Goal: Information Seeking & Learning: Learn about a topic

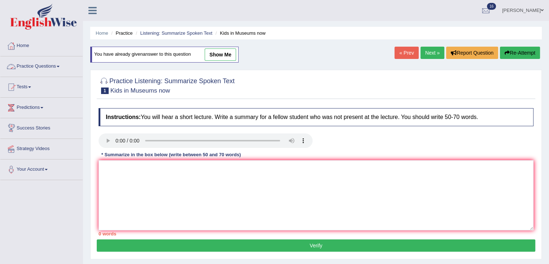
click at [33, 71] on link "Practice Questions" at bounding box center [41, 65] width 82 height 18
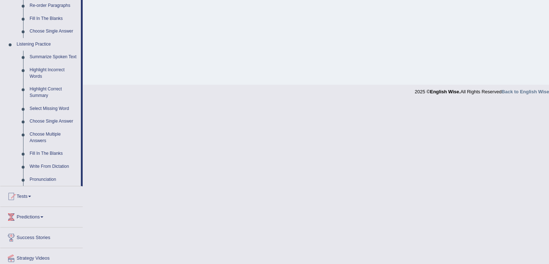
scroll to position [277, 0]
click at [45, 151] on link "Fill In The Blanks" at bounding box center [53, 153] width 55 height 13
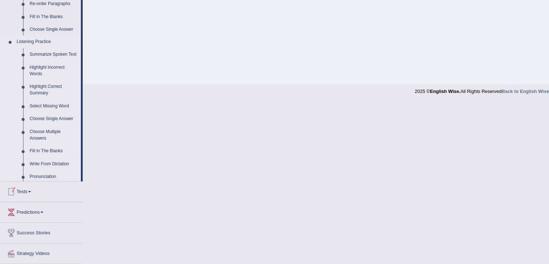
scroll to position [134, 0]
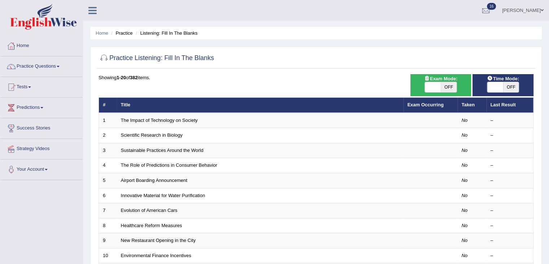
click at [445, 88] on span "OFF" at bounding box center [449, 87] width 16 height 10
checkbox input "true"
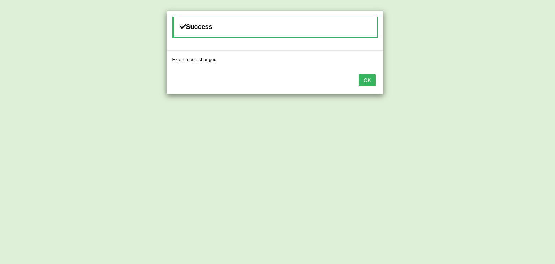
click at [368, 86] on button "OK" at bounding box center [367, 80] width 17 height 12
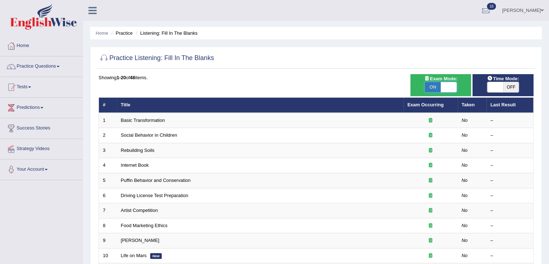
click at [443, 87] on span at bounding box center [449, 87] width 16 height 10
checkbox input "false"
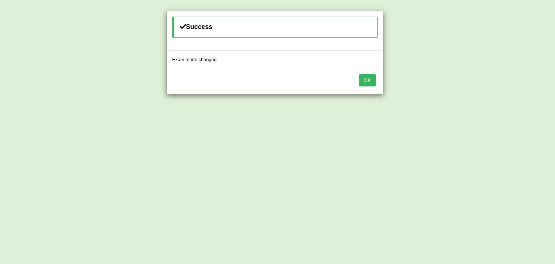
click at [366, 81] on button "OK" at bounding box center [367, 80] width 17 height 12
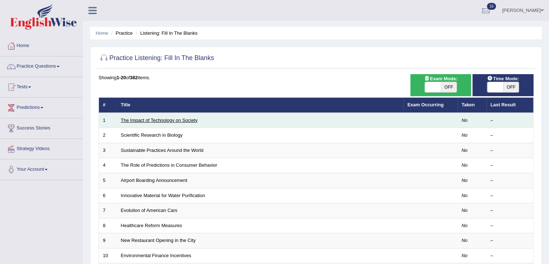
click at [169, 119] on link "The Impact of Technology on Society" at bounding box center [159, 119] width 77 height 5
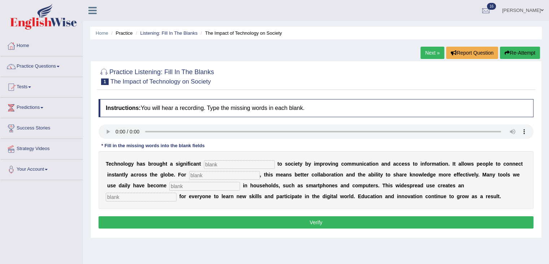
click at [226, 161] on input "text" at bounding box center [239, 164] width 71 height 9
type input "benefit"
click at [218, 174] on input "text" at bounding box center [224, 175] width 71 height 9
type input "humans"
click at [210, 184] on input "text" at bounding box center [204, 186] width 71 height 9
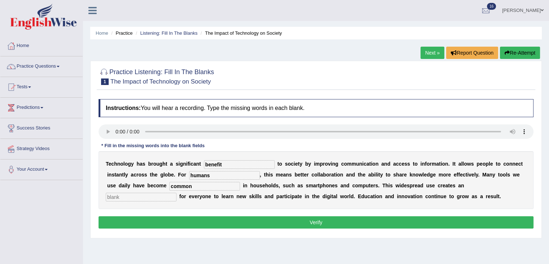
type input "common"
click at [151, 197] on input "text" at bounding box center [141, 196] width 71 height 9
type input "opportunity"
click at [169, 221] on button "Verify" at bounding box center [316, 222] width 435 height 12
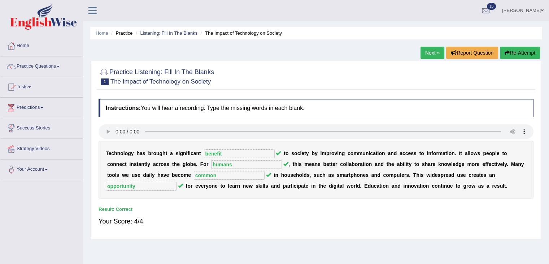
click at [430, 50] on link "Next »" at bounding box center [433, 53] width 24 height 12
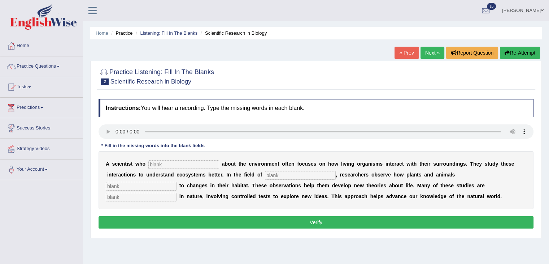
click at [156, 166] on input "text" at bounding box center [183, 164] width 71 height 9
type input "cares"
click at [283, 178] on div "A s c i e n t i s t w h o cares a b o u t t h e e n v i r o n m e n t o f t e n…" at bounding box center [316, 180] width 435 height 58
click at [284, 175] on input "text" at bounding box center [300, 175] width 71 height 9
type input "biology"
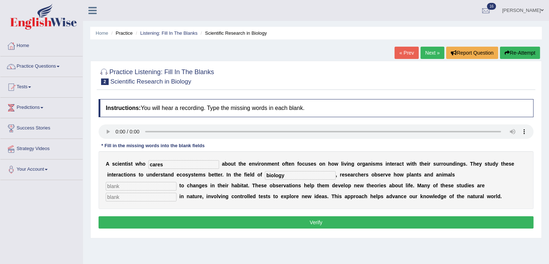
click at [147, 184] on input "text" at bounding box center [141, 186] width 71 height 9
type input "a"
click at [151, 185] on input "text" at bounding box center [141, 186] width 71 height 9
type input "respond"
click at [146, 197] on input "text" at bounding box center [141, 196] width 71 height 9
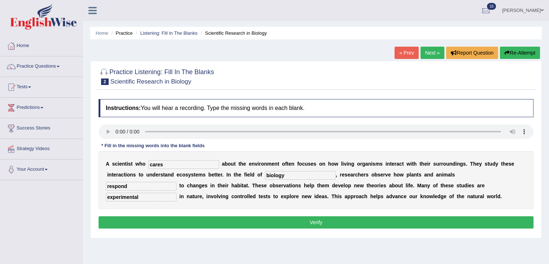
type input "experimental"
click at [198, 220] on button "Verify" at bounding box center [316, 222] width 435 height 12
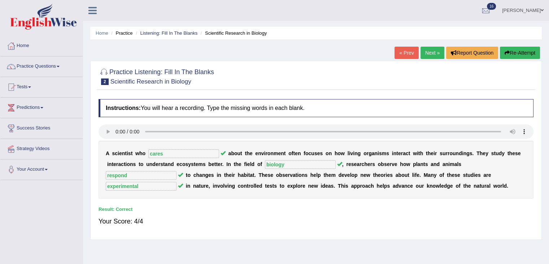
click at [431, 51] on link "Next »" at bounding box center [433, 53] width 24 height 12
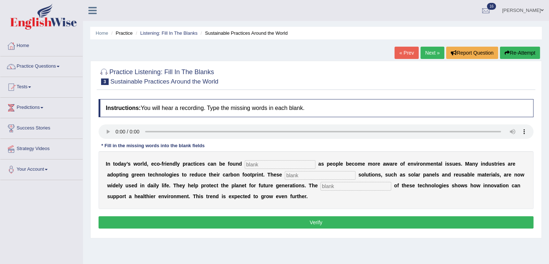
click at [290, 162] on input "text" at bounding box center [280, 164] width 71 height 9
click at [277, 162] on input "text" at bounding box center [280, 164] width 71 height 9
type input "everywhere"
click at [304, 173] on input "text" at bounding box center [320, 175] width 71 height 9
type input "sustainalb"
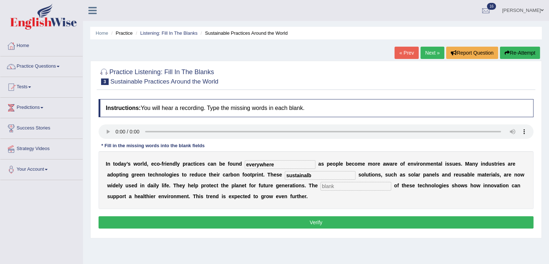
click at [336, 185] on input "text" at bounding box center [356, 186] width 71 height 9
type input "application"
click at [325, 174] on input "sustainalb" at bounding box center [320, 175] width 71 height 9
type input "sustainable"
click at [322, 222] on button "Verify" at bounding box center [316, 222] width 435 height 12
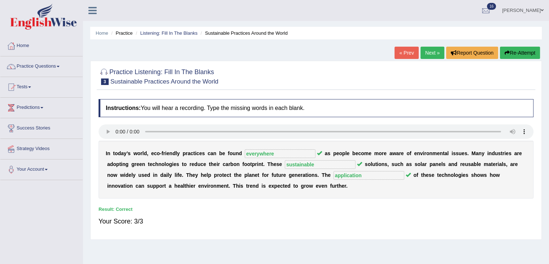
click at [430, 51] on link "Next »" at bounding box center [433, 53] width 24 height 12
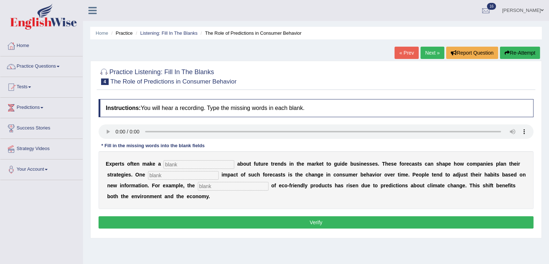
click at [194, 160] on input "text" at bounding box center [199, 164] width 71 height 9
click at [182, 164] on input "text" at bounding box center [199, 164] width 71 height 9
type input "prediction"
click at [180, 172] on input "text" at bounding box center [183, 175] width 71 height 9
type input "profound"
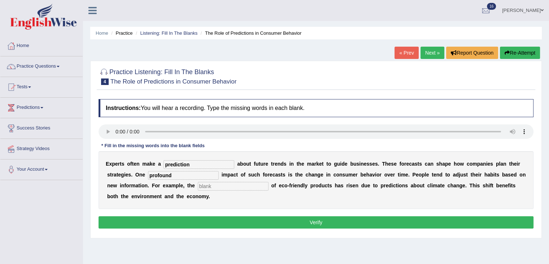
click at [220, 187] on input "text" at bounding box center [233, 186] width 71 height 9
type input "consumption"
click at [238, 221] on button "Verify" at bounding box center [316, 222] width 435 height 12
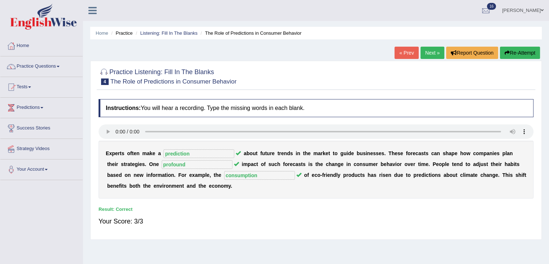
click at [430, 56] on link "Next »" at bounding box center [433, 53] width 24 height 12
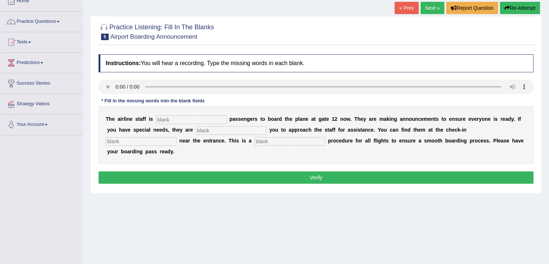
scroll to position [40, 0]
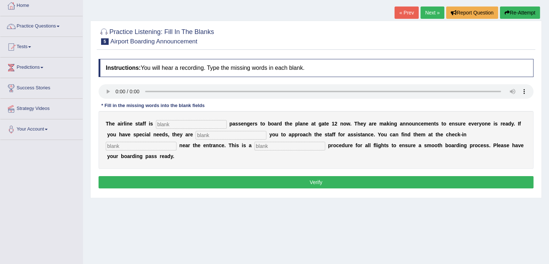
click at [186, 123] on input "text" at bounding box center [191, 124] width 71 height 9
type input "inviting"
click at [229, 133] on input "text" at bounding box center [231, 135] width 71 height 9
type input "requiring"
click at [151, 145] on input "text" at bounding box center [141, 146] width 71 height 9
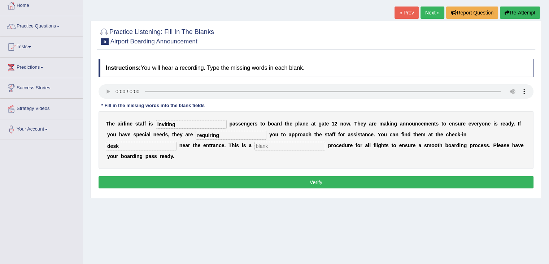
type input "desk"
click at [272, 146] on input "text" at bounding box center [290, 146] width 71 height 9
click at [278, 144] on input "text" at bounding box center [290, 146] width 71 height 9
type input "regular"
click at [263, 182] on button "Verify" at bounding box center [316, 182] width 435 height 12
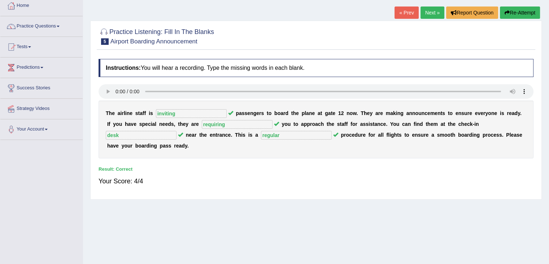
click at [428, 16] on link "Next »" at bounding box center [433, 12] width 24 height 12
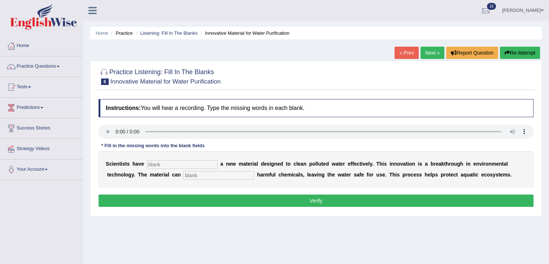
click at [165, 164] on input "text" at bounding box center [182, 164] width 71 height 9
type input "made"
click at [209, 173] on input "text" at bounding box center [218, 175] width 71 height 9
type input "absorb"
click at [225, 195] on button "Verify" at bounding box center [316, 200] width 435 height 12
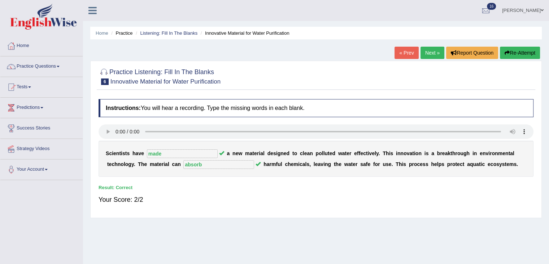
click at [429, 54] on link "Next »" at bounding box center [433, 53] width 24 height 12
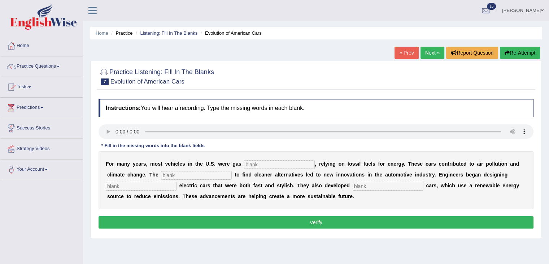
click at [258, 162] on input "text" at bounding box center [279, 164] width 71 height 9
type input "powered"
click at [204, 175] on input "text" at bounding box center [196, 175] width 71 height 9
type input "urgency"
click at [147, 185] on input "text" at bounding box center [141, 186] width 71 height 9
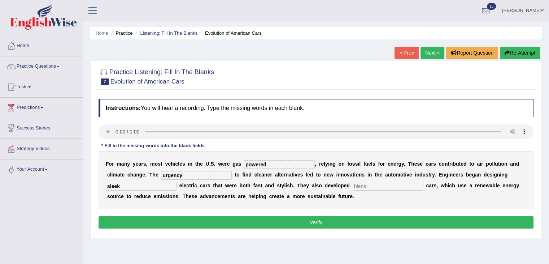
type input "sleek"
click at [391, 184] on input "text" at bounding box center [388, 186] width 71 height 9
type input "hydrogen"
click at [149, 221] on button "Verify" at bounding box center [316, 222] width 435 height 12
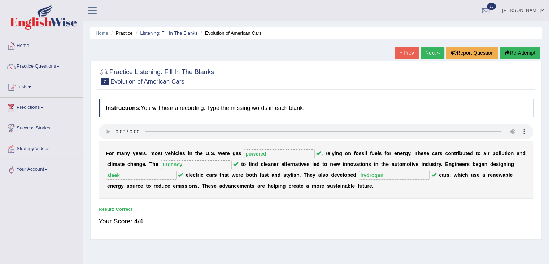
click at [432, 51] on link "Next »" at bounding box center [433, 53] width 24 height 12
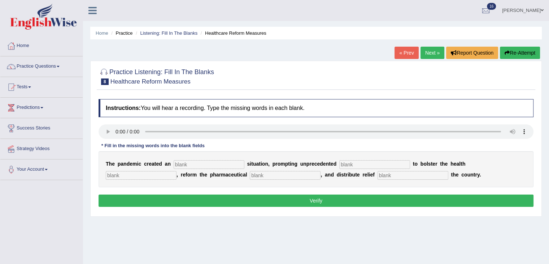
click at [186, 162] on input "text" at bounding box center [209, 164] width 71 height 9
type input "urgent"
click at [365, 162] on input "text" at bounding box center [374, 164] width 71 height 9
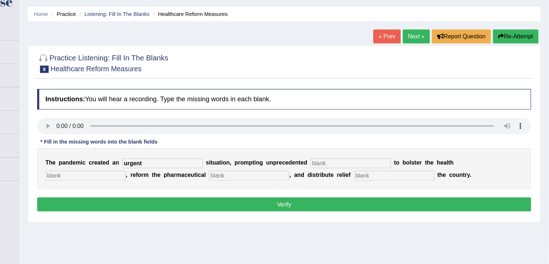
click at [364, 164] on input "text" at bounding box center [374, 164] width 71 height 9
type input "c"
click at [118, 175] on input "text" at bounding box center [141, 175] width 71 height 9
type input "system"
click at [257, 175] on input "text" at bounding box center [285, 175] width 71 height 9
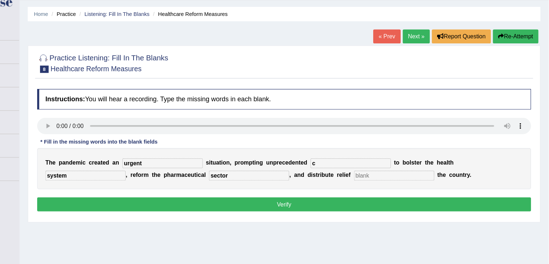
type input "sector"
click at [404, 176] on input "text" at bounding box center [413, 175] width 71 height 9
type input "to"
click at [382, 166] on input "c" at bounding box center [374, 164] width 71 height 9
type input "contribution"
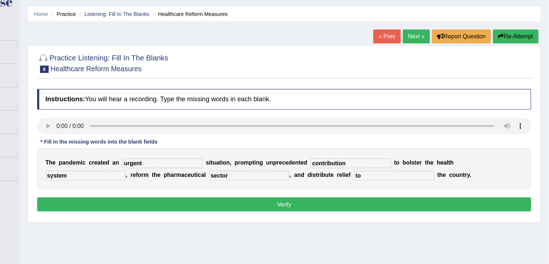
click at [312, 199] on button "Verify" at bounding box center [316, 200] width 435 height 12
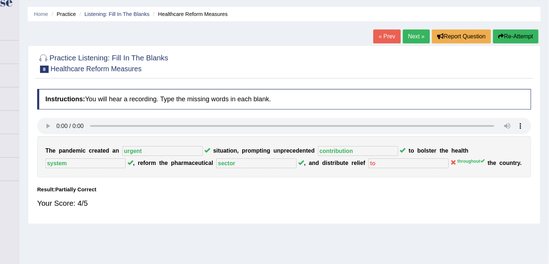
click at [431, 55] on link "Next »" at bounding box center [433, 53] width 24 height 12
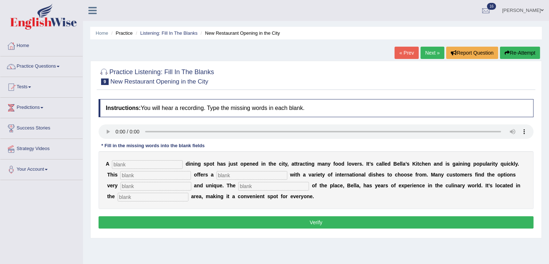
click at [145, 164] on input "text" at bounding box center [147, 164] width 71 height 9
click at [140, 162] on div "Instructions: You will hear a recording. Type the missing words in each blank. …" at bounding box center [316, 164] width 439 height 139
click at [124, 163] on input "text" at bounding box center [147, 164] width 71 height 9
type input "new"
click at [137, 174] on input "text" at bounding box center [155, 175] width 71 height 9
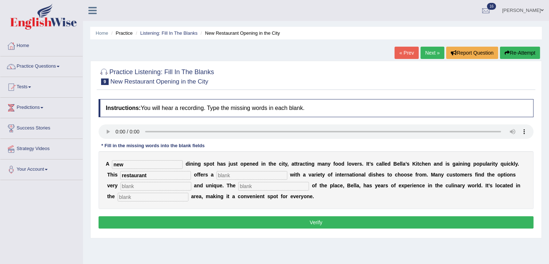
type input "restaurant"
click at [227, 174] on input "text" at bounding box center [252, 175] width 71 height 9
type input "men"
click at [170, 184] on input "text" at bounding box center [156, 186] width 71 height 9
click at [154, 184] on input "text" at bounding box center [156, 186] width 71 height 9
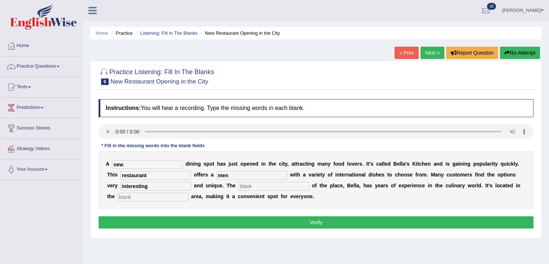
type input "interesting"
click at [252, 184] on input "text" at bounding box center [273, 186] width 71 height 9
type input "q"
type input "owner"
click at [137, 197] on input "text" at bounding box center [153, 196] width 71 height 9
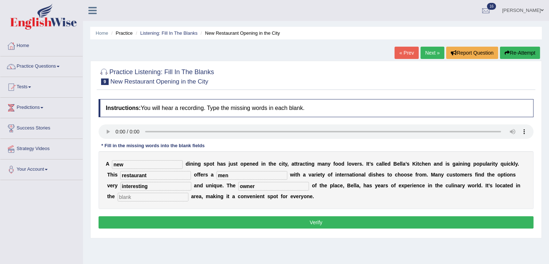
click at [146, 192] on input "text" at bounding box center [153, 196] width 71 height 9
type input "downtown"
click at [235, 175] on input "men" at bounding box center [252, 175] width 71 height 9
type input "menu"
click at [316, 223] on button "Verify" at bounding box center [316, 222] width 435 height 12
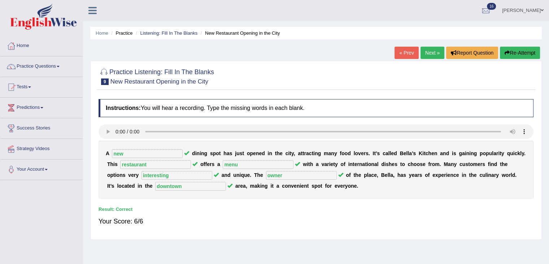
click at [427, 50] on link "Next »" at bounding box center [433, 53] width 24 height 12
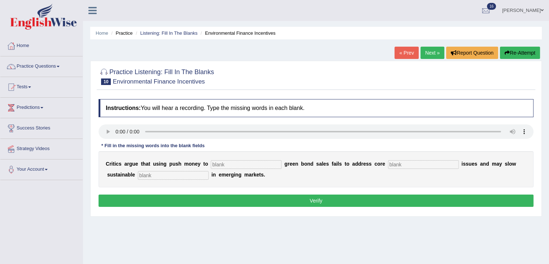
click at [221, 161] on input "text" at bounding box center [246, 164] width 71 height 9
type input "bost"
click at [404, 163] on input "text" at bounding box center [423, 164] width 71 height 9
type input "climate"
click at [162, 177] on input "text" at bounding box center [173, 175] width 71 height 9
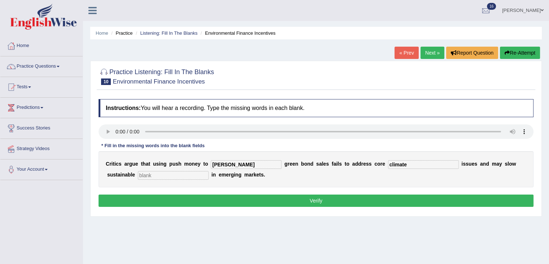
click at [160, 175] on input "text" at bounding box center [173, 175] width 71 height 9
type input "developments"
click at [189, 197] on button "Verify" at bounding box center [316, 200] width 435 height 12
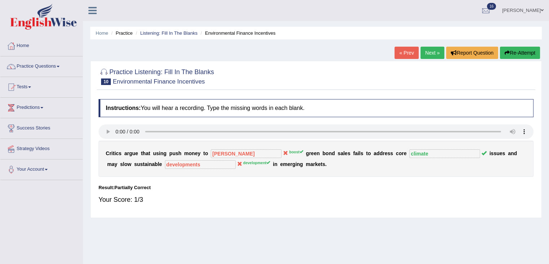
click at [514, 44] on div "Home Practice Listening: Fill In The Blanks Environmental Finance Incentives « …" at bounding box center [316, 180] width 466 height 361
click at [516, 46] on div "Home Practice Listening: Fill In The Blanks Environmental Finance Incentives « …" at bounding box center [316, 180] width 466 height 361
click at [516, 55] on button "Re-Attempt" at bounding box center [520, 53] width 40 height 12
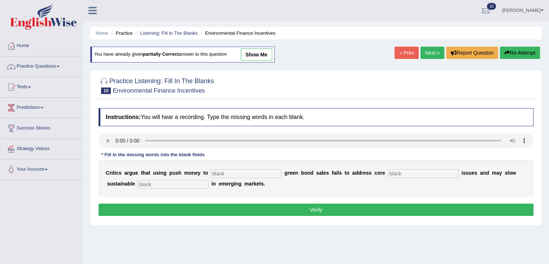
click at [219, 174] on input "text" at bounding box center [246, 173] width 71 height 9
type input "boost"
click at [404, 169] on input "text" at bounding box center [423, 173] width 71 height 9
type input "climate"
click at [168, 181] on input "text" at bounding box center [173, 184] width 71 height 9
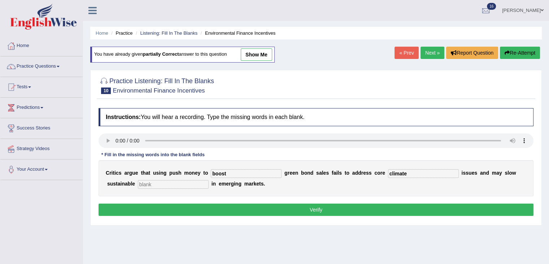
type input "v"
type input "development"
click at [241, 207] on button "Verify" at bounding box center [316, 209] width 435 height 12
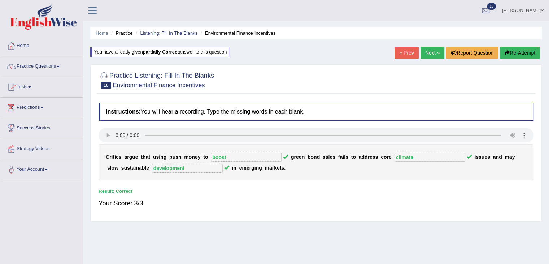
click at [432, 52] on link "Next »" at bounding box center [433, 53] width 24 height 12
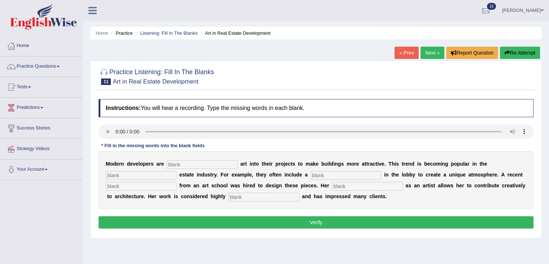
click at [182, 164] on input "text" at bounding box center [202, 164] width 71 height 9
type input "incorporating"
click at [133, 172] on input "text" at bounding box center [141, 175] width 71 height 9
type input "real"
click at [320, 175] on input "text" at bounding box center [346, 175] width 71 height 9
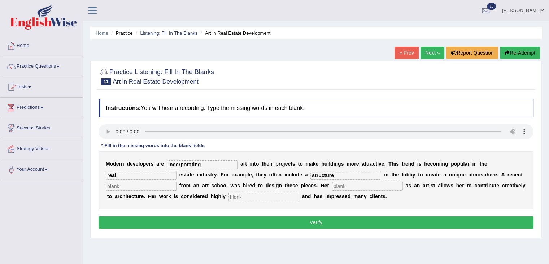
type input "structure"
click at [142, 184] on input "text" at bounding box center [141, 186] width 71 height 9
click at [149, 187] on input "text" at bounding box center [141, 186] width 71 height 9
type input "graduate"
click at [345, 183] on input "text" at bounding box center [367, 186] width 71 height 9
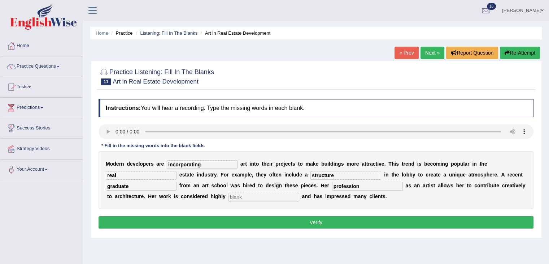
type input "profession"
click at [270, 194] on input "text" at bounding box center [264, 196] width 71 height 9
type input "professional"
click at [341, 185] on input "profession" at bounding box center [367, 186] width 71 height 9
type input "profession"
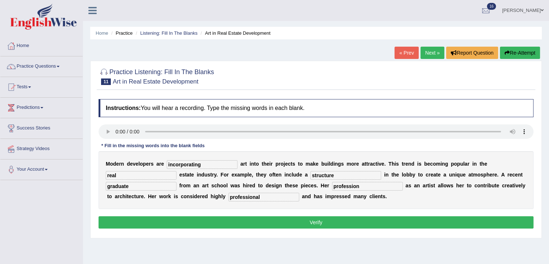
click at [286, 219] on button "Verify" at bounding box center [316, 222] width 435 height 12
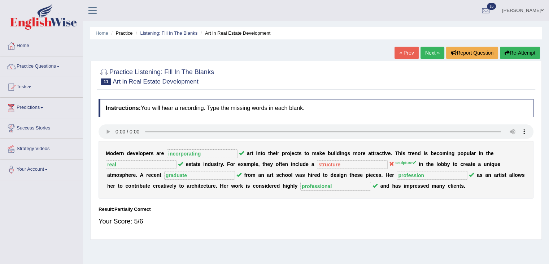
click at [428, 55] on link "Next »" at bounding box center [433, 53] width 24 height 12
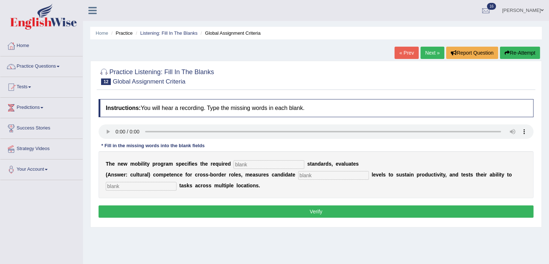
click at [246, 163] on input "text" at bounding box center [269, 164] width 71 height 9
type input "qualification"
click at [321, 177] on input "text" at bounding box center [333, 175] width 71 height 9
type input "energy"
click at [162, 184] on input "text" at bounding box center [141, 186] width 71 height 9
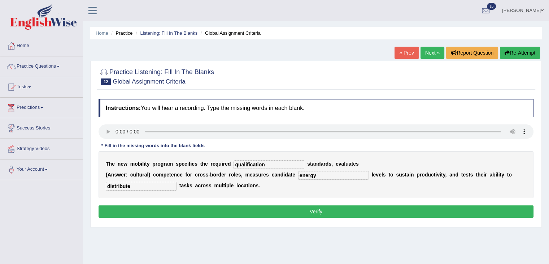
type input "distribute"
click at [342, 209] on button "Verify" at bounding box center [316, 211] width 435 height 12
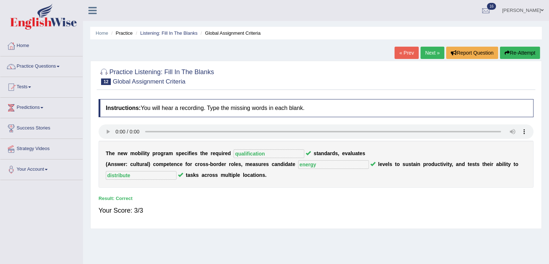
click at [429, 54] on link "Next »" at bounding box center [433, 53] width 24 height 12
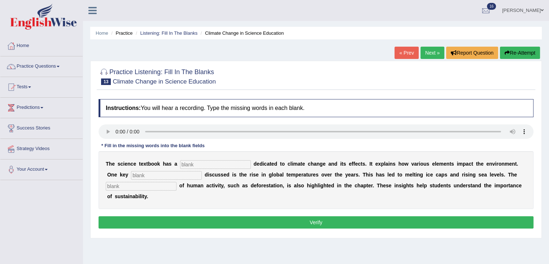
click at [188, 163] on input "text" at bounding box center [215, 164] width 71 height 9
type input "section"
click at [143, 174] on input "text" at bounding box center [166, 175] width 71 height 9
type input "factor"
click at [131, 186] on input "text" at bounding box center [141, 186] width 71 height 9
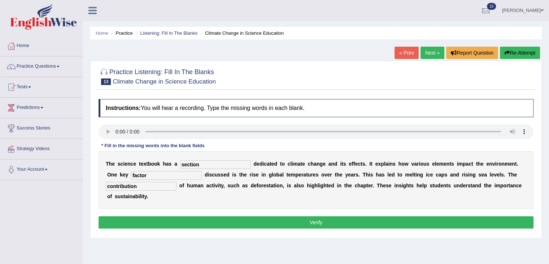
type input "contribution"
click at [274, 223] on button "Verify" at bounding box center [316, 222] width 435 height 12
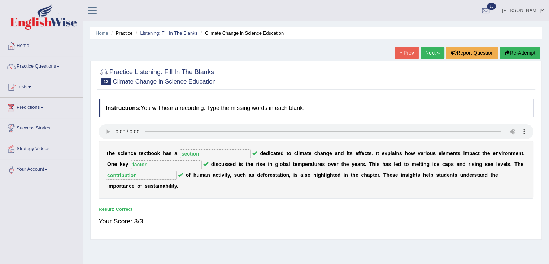
click at [430, 51] on link "Next »" at bounding box center [433, 53] width 24 height 12
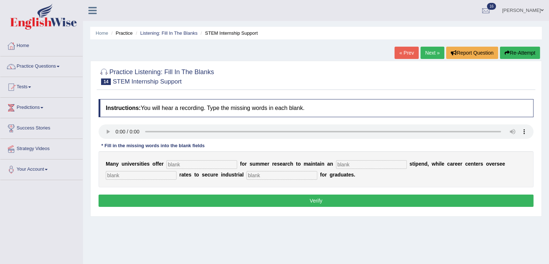
click at [179, 162] on div "Instructions: You will hear a recording. Type the missing words in each blank. …" at bounding box center [316, 153] width 439 height 117
click at [179, 162] on input "text" at bounding box center [201, 164] width 71 height 9
click at [181, 162] on input "text" at bounding box center [201, 164] width 71 height 9
type input "subsidies"
click at [351, 163] on input "text" at bounding box center [371, 164] width 71 height 9
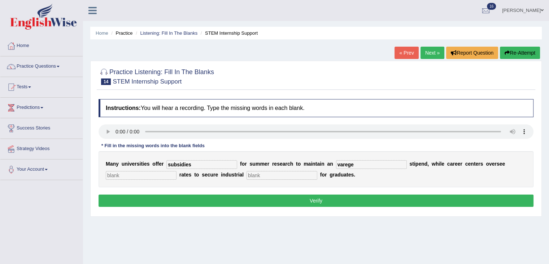
type input "varege"
click at [154, 174] on input "text" at bounding box center [141, 175] width 71 height 9
type input "placement"
click at [257, 172] on input "text" at bounding box center [282, 175] width 71 height 9
click at [261, 175] on input "text" at bounding box center [282, 175] width 71 height 9
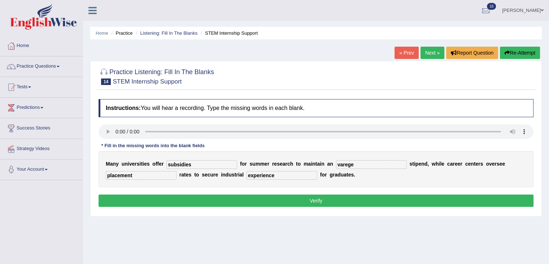
type input "experience"
click at [362, 161] on input "varege" at bounding box center [371, 164] width 71 height 9
type input "v"
type input "average"
click at [226, 196] on button "Verify" at bounding box center [316, 200] width 435 height 12
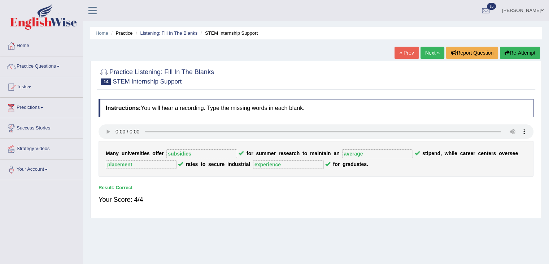
click at [431, 51] on link "Next »" at bounding box center [433, 53] width 24 height 12
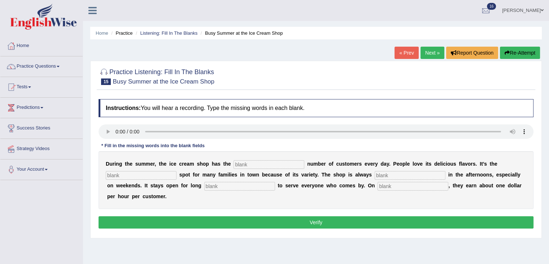
click at [259, 163] on input "text" at bounding box center [269, 164] width 71 height 9
type input "same"
click at [152, 177] on input "text" at bounding box center [141, 175] width 71 height 9
type input "favourite"
click at [403, 176] on input "text" at bounding box center [410, 175] width 71 height 9
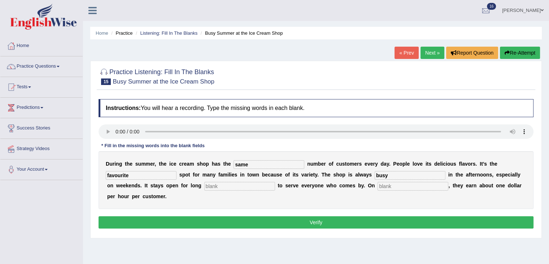
type input "busy"
click at [236, 183] on input "text" at bounding box center [239, 186] width 71 height 9
type input "hours"
click at [388, 183] on input "text" at bounding box center [413, 186] width 71 height 9
click at [387, 184] on input "aveage" at bounding box center [413, 186] width 71 height 9
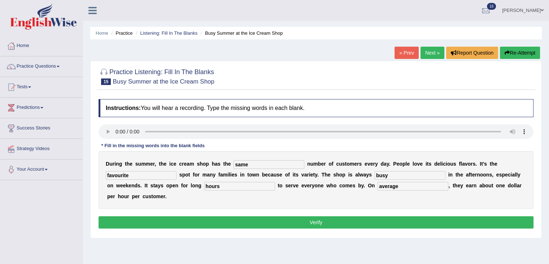
type input "average"
click at [350, 219] on button "Verify" at bounding box center [316, 222] width 435 height 12
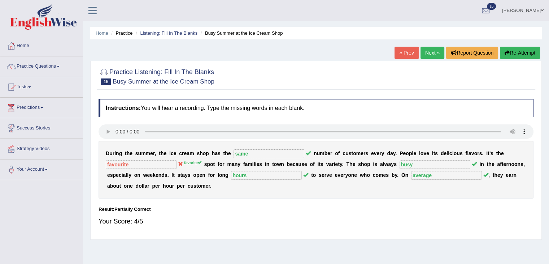
click at [435, 49] on link "Next »" at bounding box center [433, 53] width 24 height 12
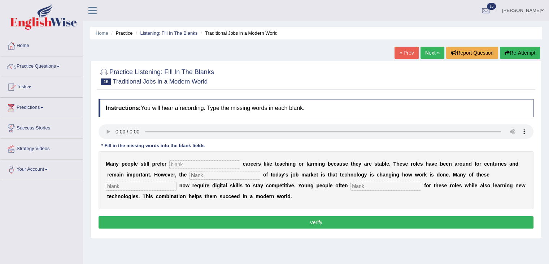
click at [189, 164] on input "text" at bounding box center [204, 164] width 71 height 9
type input "traditional"
click at [219, 177] on input "text" at bounding box center [225, 175] width 71 height 9
type input "reality"
click at [153, 183] on input "text" at bounding box center [141, 186] width 71 height 9
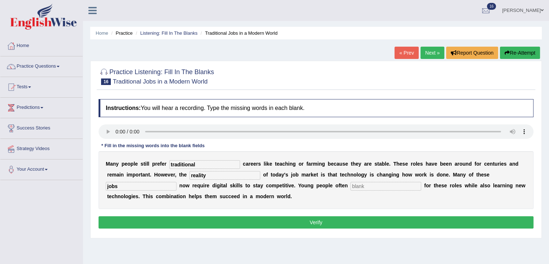
type input "jobs"
click at [376, 186] on input "text" at bounding box center [386, 186] width 71 height 9
type input "apply"
click at [270, 220] on button "Verify" at bounding box center [316, 222] width 435 height 12
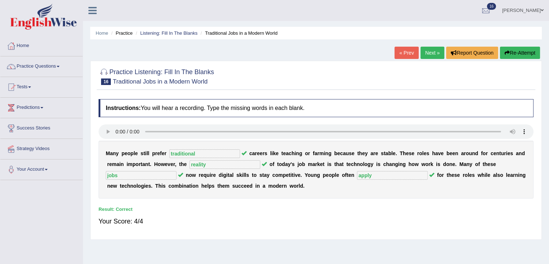
click at [432, 51] on link "Next »" at bounding box center [433, 53] width 24 height 12
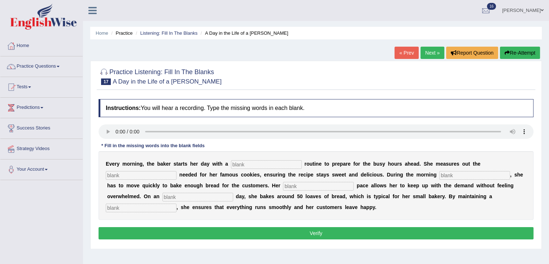
click at [244, 162] on input "text" at bounding box center [266, 164] width 71 height 9
type input "simple"
click at [138, 174] on input "text" at bounding box center [141, 175] width 71 height 9
type input "sugar"
click at [452, 177] on input "text" at bounding box center [474, 175] width 71 height 9
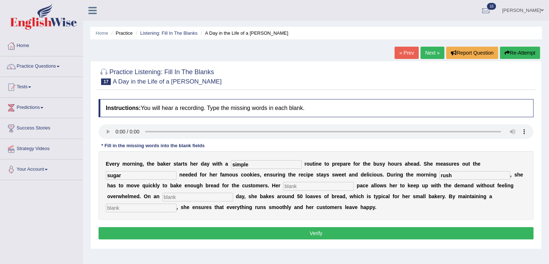
type input "rush"
click at [311, 185] on input "text" at bounding box center [318, 186] width 71 height 9
type input "study"
click at [192, 196] on input "text" at bounding box center [197, 196] width 71 height 9
type input "average"
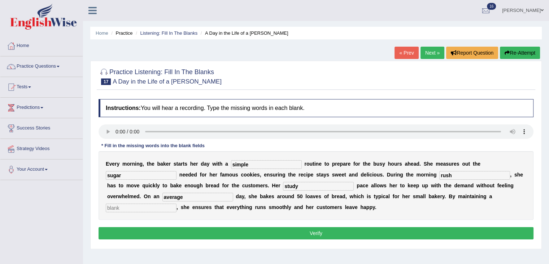
click at [123, 207] on input "text" at bounding box center [141, 207] width 71 height 9
type input "workflow"
click at [352, 230] on button "Verify" at bounding box center [316, 233] width 435 height 12
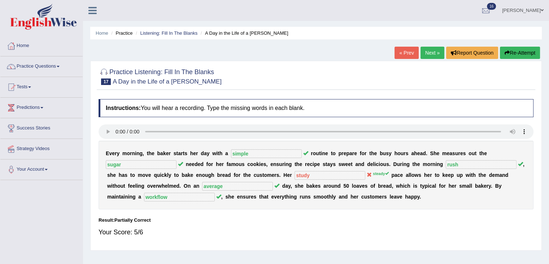
click at [430, 48] on link "Next »" at bounding box center [433, 53] width 24 height 12
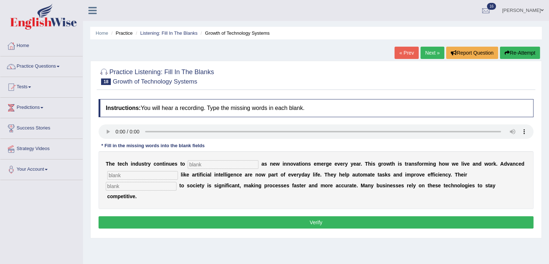
click at [213, 165] on input "text" at bounding box center [223, 164] width 71 height 9
click at [136, 174] on input "text" at bounding box center [142, 175] width 71 height 9
type input "systems"
click at [132, 188] on input "text" at bounding box center [141, 186] width 71 height 9
type input "contribution"
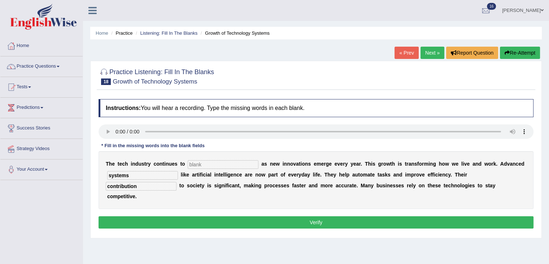
click at [217, 165] on input "text" at bounding box center [223, 164] width 71 height 9
type input "burging"
click at [287, 216] on button "Verify" at bounding box center [316, 222] width 435 height 12
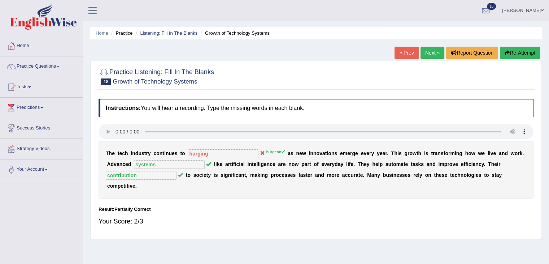
click at [510, 50] on button "Re-Attempt" at bounding box center [520, 53] width 40 height 12
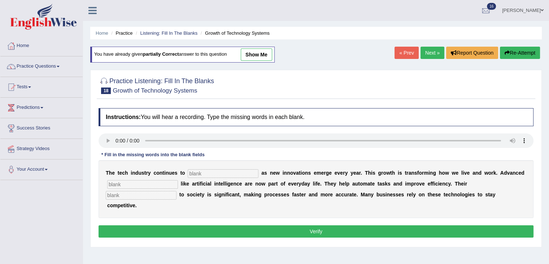
click at [225, 173] on input "text" at bounding box center [223, 173] width 71 height 9
click at [199, 172] on input "text" at bounding box center [223, 173] width 71 height 9
type input "burgeon"
click at [159, 183] on input "text" at bounding box center [142, 184] width 71 height 9
type input "systems"
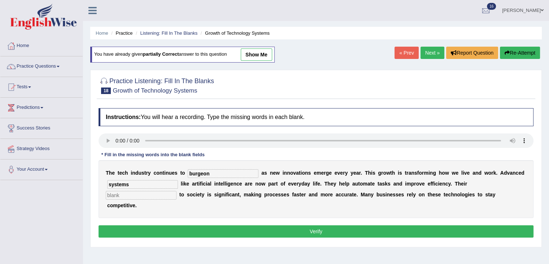
click at [156, 195] on input "text" at bounding box center [141, 195] width 71 height 9
type input "contribution"
click at [210, 236] on div "Instructions: You will hear a recording. Type the missing words in each blank. …" at bounding box center [316, 173] width 439 height 139
click at [216, 230] on button "Verify" at bounding box center [316, 231] width 435 height 12
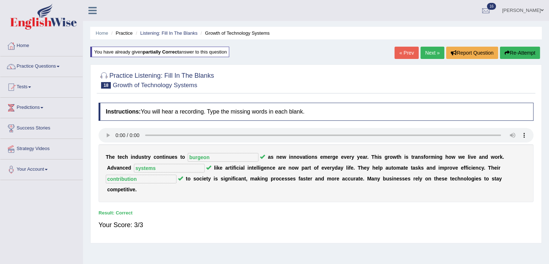
click at [433, 52] on link "Next »" at bounding box center [433, 53] width 24 height 12
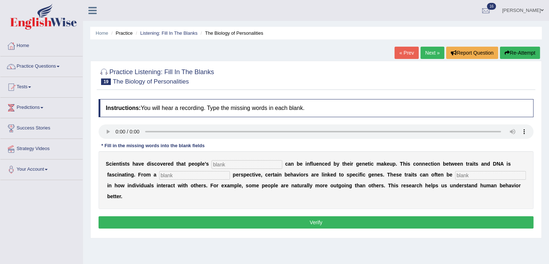
click at [234, 162] on input "text" at bounding box center [247, 164] width 71 height 9
type input "presonalities"
click at [191, 177] on input "text" at bounding box center [194, 175] width 71 height 9
type input "biology"
click at [472, 173] on input "text" at bounding box center [490, 175] width 71 height 9
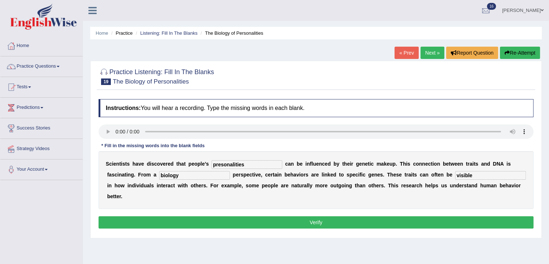
type input "visible"
click at [232, 219] on button "Verify" at bounding box center [316, 222] width 435 height 12
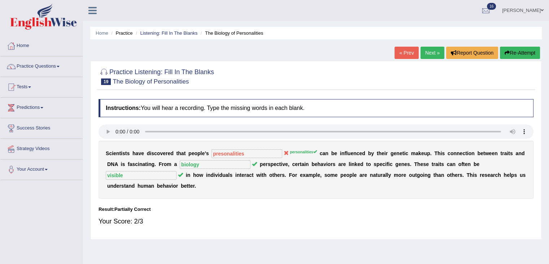
click at [425, 52] on link "Next »" at bounding box center [433, 53] width 24 height 12
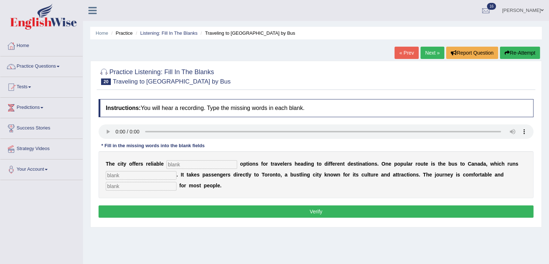
click at [186, 162] on input "text" at bounding box center [201, 164] width 71 height 9
type input "transport"
click at [153, 171] on input "text" at bounding box center [141, 175] width 71 height 9
type input "daily"
click at [146, 184] on input "text" at bounding box center [141, 186] width 71 height 9
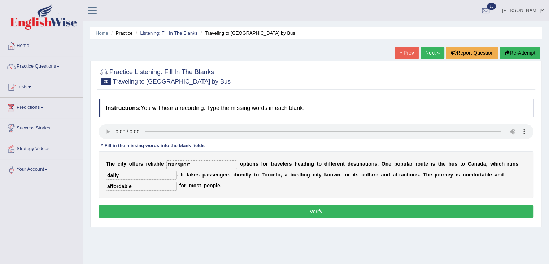
type input "affordable"
click at [220, 213] on button "Verify" at bounding box center [316, 211] width 435 height 12
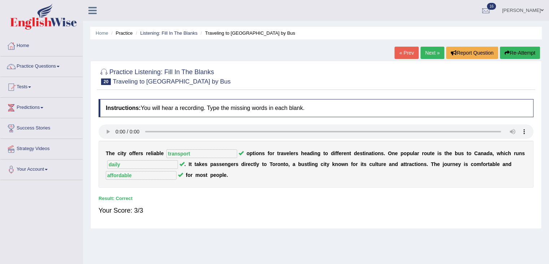
click at [427, 57] on link "Next »" at bounding box center [433, 53] width 24 height 12
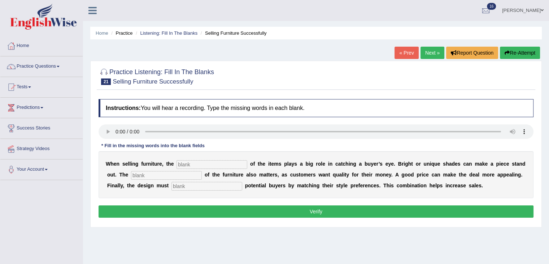
click at [190, 165] on input "text" at bounding box center [212, 164] width 71 height 9
type input "colour"
click at [170, 172] on input "text" at bounding box center [166, 175] width 71 height 9
type input "value"
click at [228, 184] on input "text" at bounding box center [206, 186] width 71 height 9
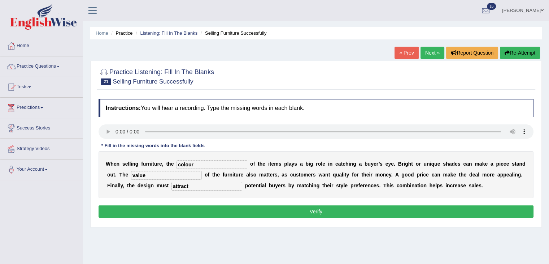
type input "attract"
click at [290, 209] on button "Verify" at bounding box center [316, 211] width 435 height 12
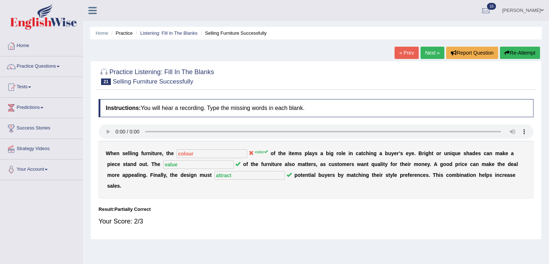
click at [428, 57] on link "Next »" at bounding box center [433, 53] width 24 height 12
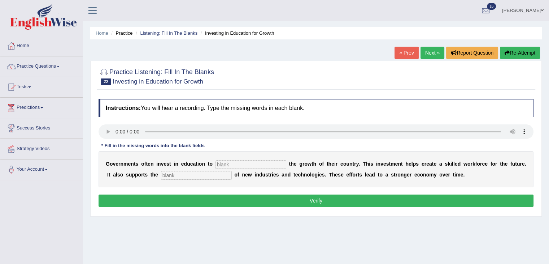
click at [227, 163] on input "text" at bounding box center [251, 164] width 71 height 9
type input "boost"
click at [194, 173] on input "text" at bounding box center [196, 175] width 71 height 9
type input "development"
click at [224, 196] on button "Verify" at bounding box center [316, 200] width 435 height 12
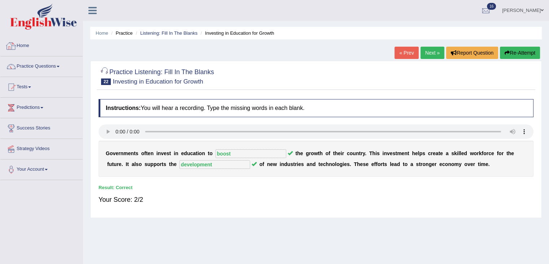
click at [35, 45] on link "Home" at bounding box center [41, 45] width 82 height 18
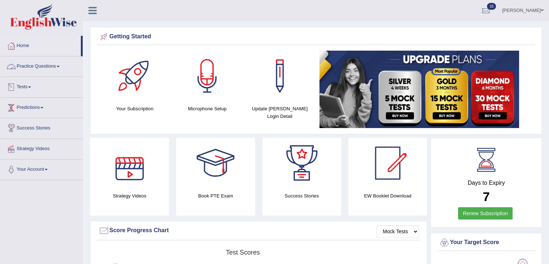
click at [52, 64] on link "Practice Questions" at bounding box center [41, 65] width 82 height 18
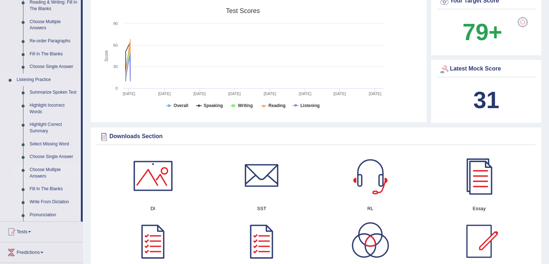
scroll to position [241, 0]
click at [43, 186] on link "Fill In The Blanks" at bounding box center [53, 188] width 55 height 13
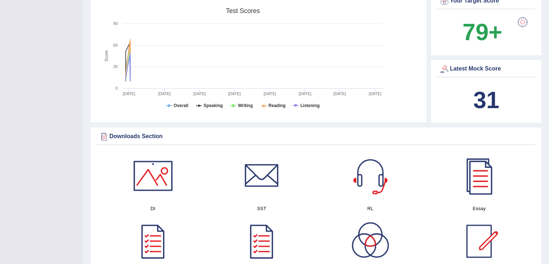
scroll to position [105, 0]
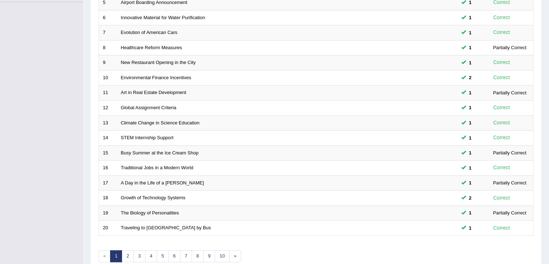
scroll to position [194, 0]
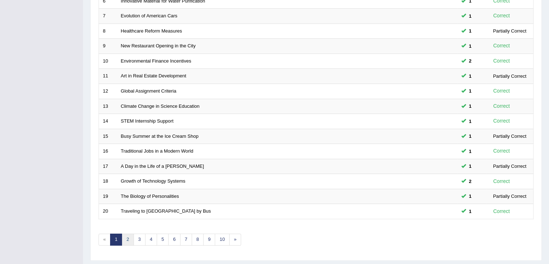
click at [128, 242] on link "2" at bounding box center [128, 239] width 12 height 12
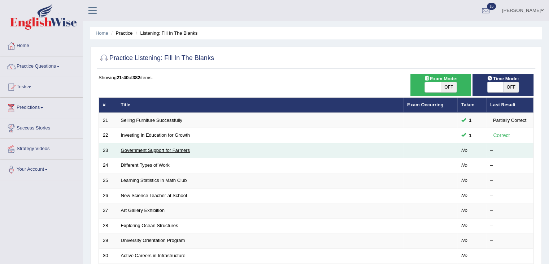
click at [131, 151] on link "Government Support for Farmers" at bounding box center [155, 149] width 69 height 5
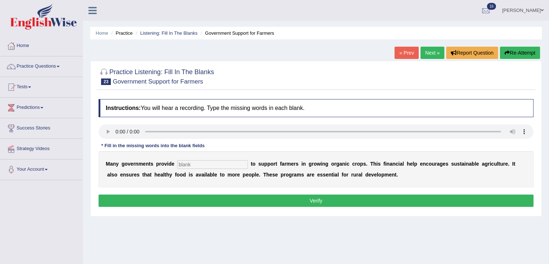
click at [204, 161] on input "text" at bounding box center [212, 164] width 71 height 9
type input "subsidies"
click at [206, 205] on button "Verify" at bounding box center [316, 200] width 435 height 12
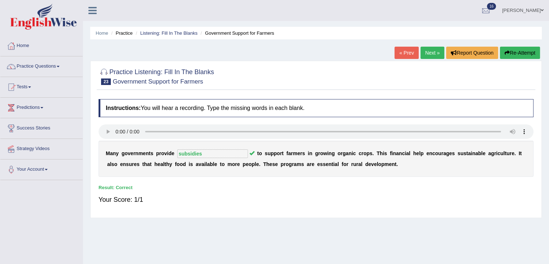
click at [422, 51] on link "Next »" at bounding box center [433, 53] width 24 height 12
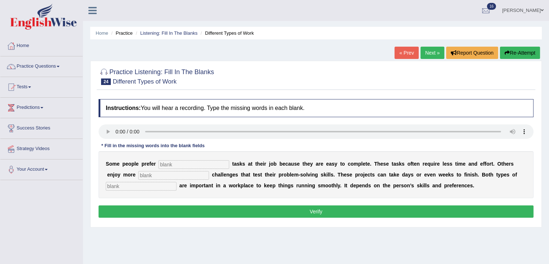
click at [166, 161] on input "text" at bounding box center [194, 164] width 71 height 9
type input "simple"
click at [168, 174] on input "text" at bounding box center [173, 175] width 71 height 9
type input "complex"
click at [150, 184] on input "text" at bounding box center [141, 186] width 71 height 9
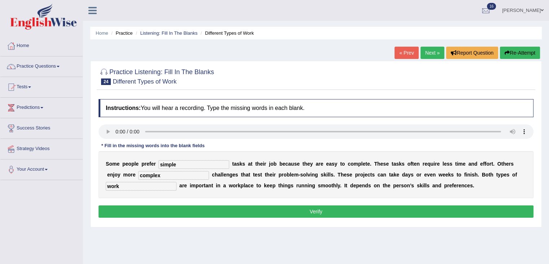
type input "work"
click at [215, 210] on button "Verify" at bounding box center [316, 211] width 435 height 12
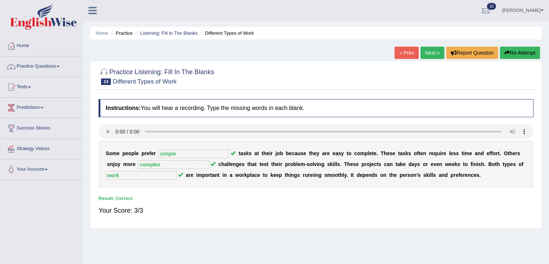
click at [427, 56] on link "Next »" at bounding box center [433, 53] width 24 height 12
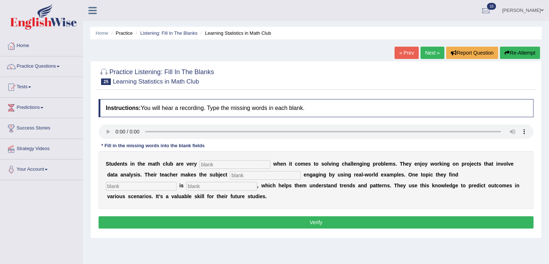
click at [222, 164] on input "text" at bounding box center [235, 164] width 71 height 9
type input "active"
click at [266, 178] on input "text" at bounding box center [265, 175] width 71 height 9
type input "completely"
click at [141, 186] on input "text" at bounding box center [141, 186] width 71 height 9
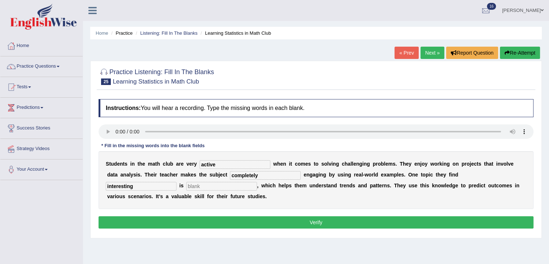
type input "interesting"
click at [201, 184] on input "text" at bounding box center [221, 186] width 71 height 9
type input "statistics"
click at [257, 221] on button "Verify" at bounding box center [316, 222] width 435 height 12
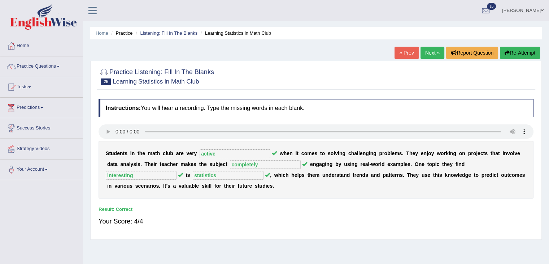
click at [431, 52] on link "Next »" at bounding box center [433, 53] width 24 height 12
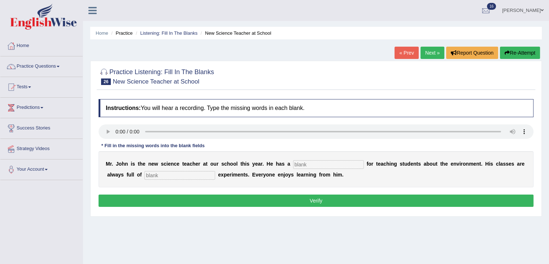
click at [316, 166] on input "text" at bounding box center [328, 164] width 71 height 9
type input "passion"
click at [186, 175] on input "text" at bounding box center [179, 175] width 71 height 9
type input "exciting"
click at [253, 196] on button "Verify" at bounding box center [316, 200] width 435 height 12
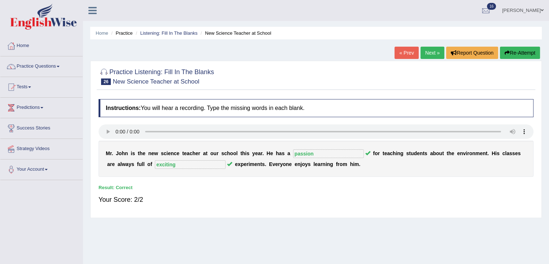
click at [434, 53] on link "Next »" at bounding box center [433, 53] width 24 height 12
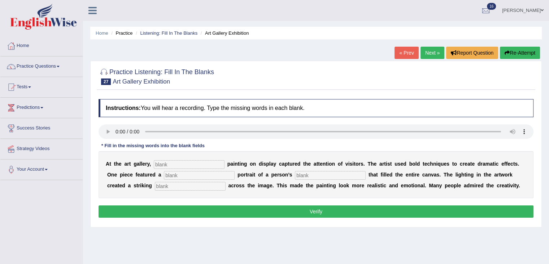
click at [175, 165] on input "text" at bounding box center [189, 164] width 71 height 9
type input "every"
click at [179, 175] on input "text" at bounding box center [199, 175] width 71 height 9
type input "huge"
click at [304, 175] on input "text" at bounding box center [330, 175] width 71 height 9
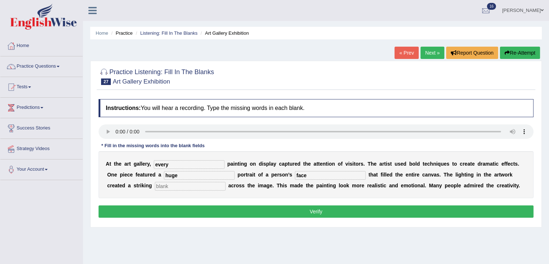
type input "face"
click at [195, 182] on input "text" at bounding box center [190, 186] width 71 height 9
type input "shadow"
click at [249, 210] on button "Verify" at bounding box center [316, 211] width 435 height 12
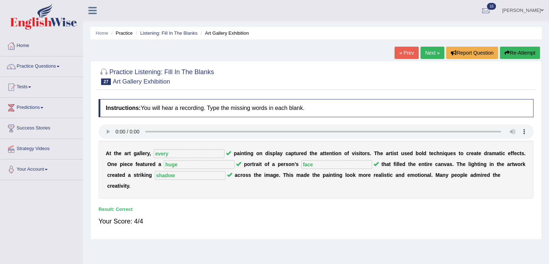
click at [431, 51] on link "Next »" at bounding box center [433, 53] width 24 height 12
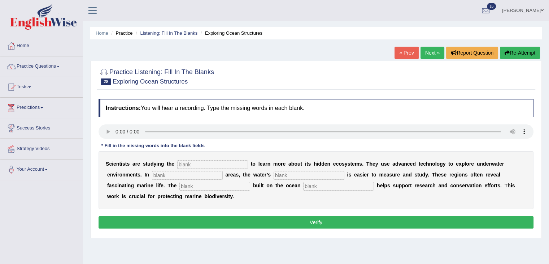
click at [186, 164] on input "text" at bounding box center [212, 164] width 71 height 9
type input "ocean"
click at [165, 172] on input "text" at bounding box center [187, 175] width 71 height 9
type input "shallow"
click at [291, 176] on input "text" at bounding box center [309, 175] width 71 height 9
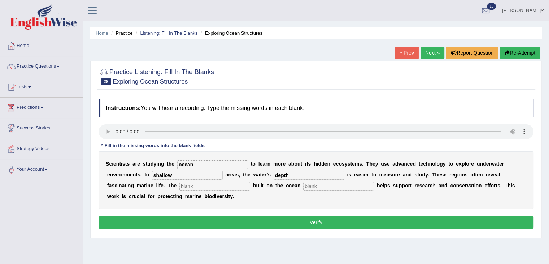
type input "depth"
click at [220, 186] on input "text" at bounding box center [214, 186] width 71 height 9
type input "infrastucture"
click at [326, 183] on input "text" at bounding box center [338, 186] width 71 height 9
type input "floor"
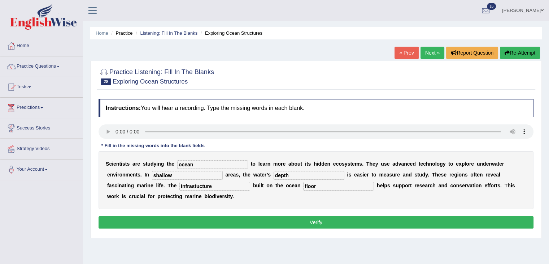
click at [260, 220] on button "Verify" at bounding box center [316, 222] width 435 height 12
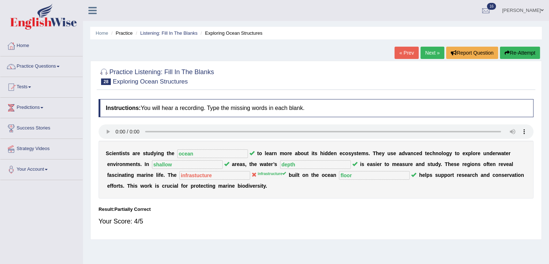
click at [430, 56] on link "Next »" at bounding box center [433, 53] width 24 height 12
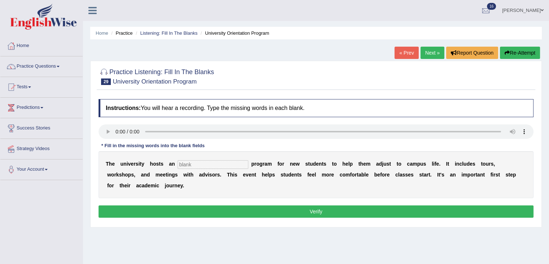
click at [199, 165] on input "text" at bounding box center [213, 164] width 71 height 9
type input "orientation"
click at [268, 213] on button "Verify" at bounding box center [316, 211] width 435 height 12
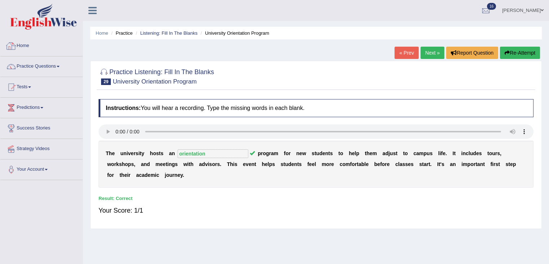
click at [35, 40] on link "Home" at bounding box center [41, 45] width 82 height 18
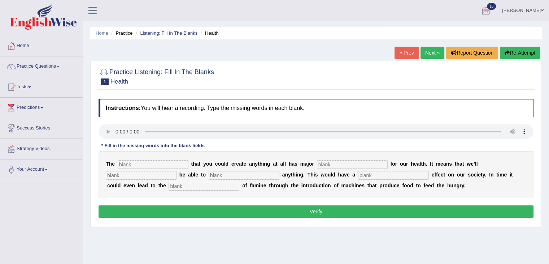
drag, startPoint x: 386, startPoint y: 29, endPoint x: 331, endPoint y: 27, distance: 54.2
click at [386, 29] on ul "Home Practice Listening: Fill In The Blanks Health" at bounding box center [316, 33] width 452 height 13
click at [142, 160] on input "text" at bounding box center [153, 164] width 71 height 9
type input "notion"
click at [332, 163] on input "text" at bounding box center [352, 164] width 71 height 9
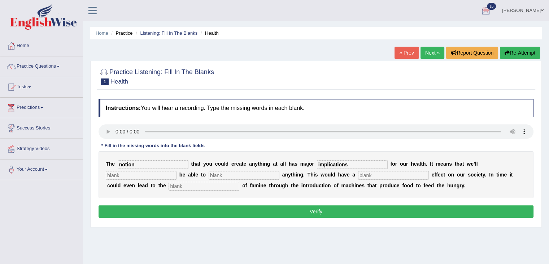
type input "implications"
click at [140, 172] on input "text" at bounding box center [141, 175] width 71 height 9
type input "replicate"
click at [211, 174] on input "text" at bounding box center [244, 175] width 71 height 9
click at [146, 176] on input "replicate" at bounding box center [141, 175] width 71 height 9
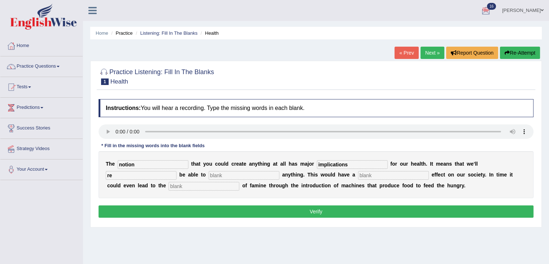
type input "r"
type input "eventually"
click at [255, 178] on input "text" at bounding box center [244, 175] width 71 height 9
type input "replicate"
click at [211, 187] on input "text" at bounding box center [204, 186] width 71 height 9
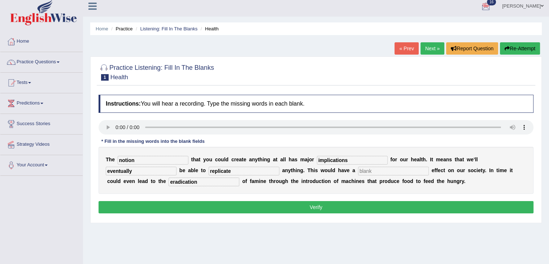
scroll to position [17, 0]
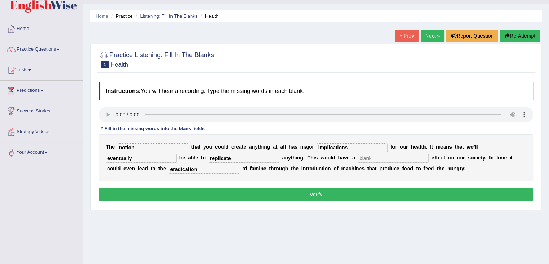
type input "eradication"
click at [380, 156] on input "text" at bounding box center [393, 158] width 71 height 9
click at [382, 157] on input "phenomenal" at bounding box center [393, 158] width 71 height 9
click at [397, 156] on input "phenomenal" at bounding box center [393, 158] width 71 height 9
type input "phenomenal"
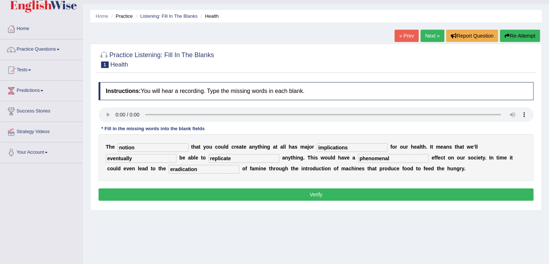
click at [359, 188] on button "Verify" at bounding box center [316, 194] width 435 height 12
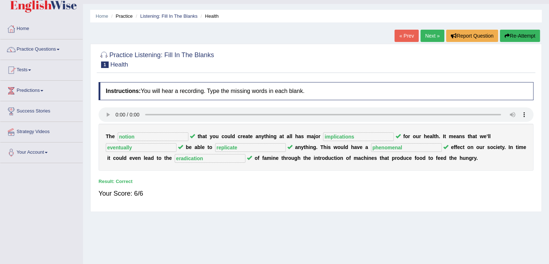
click at [432, 34] on link "Next »" at bounding box center [433, 36] width 24 height 12
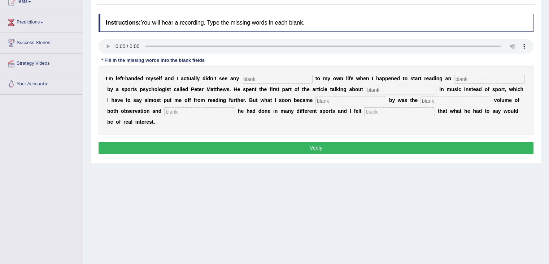
click at [261, 77] on input "text" at bounding box center [277, 79] width 71 height 9
type input "relevance"
click at [476, 77] on input "text" at bounding box center [489, 79] width 71 height 9
type input "article"
click at [386, 88] on input "text" at bounding box center [401, 90] width 71 height 9
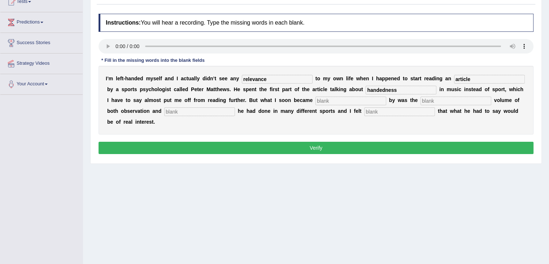
type input "handedness"
click at [357, 99] on input "text" at bounding box center [351, 100] width 71 height 9
type input "struck"
click at [433, 99] on input "text" at bounding box center [456, 100] width 71 height 9
type input "sheer"
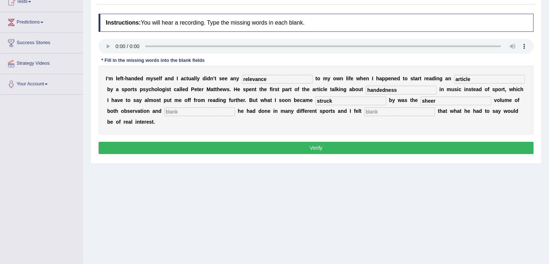
click at [209, 110] on input "text" at bounding box center [199, 111] width 71 height 9
type input "investigation"
click at [404, 113] on input "text" at bounding box center [399, 111] width 71 height 9
type input "persudaded"
click at [314, 147] on button "Verify" at bounding box center [316, 148] width 435 height 12
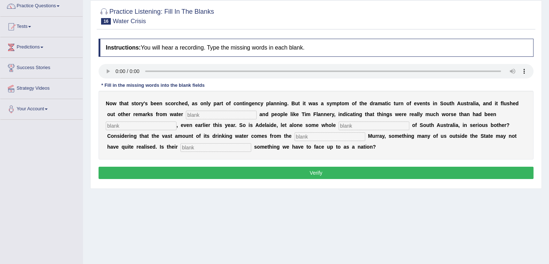
click at [211, 113] on input "text" at bounding box center [221, 114] width 71 height 9
type input "academics"
click at [137, 125] on input "text" at bounding box center [141, 125] width 71 height 9
type input "shadowed"
click at [349, 123] on input "text" at bounding box center [374, 125] width 71 height 9
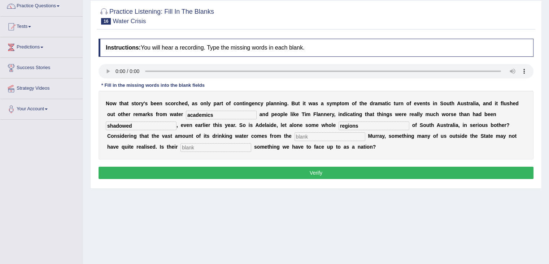
type input "regions"
click at [335, 134] on input "text" at bounding box center [330, 136] width 71 height 9
type input "Bulligar"
click at [213, 149] on input "text" at bounding box center [216, 147] width 71 height 9
click at [208, 146] on input "predicular" at bounding box center [216, 147] width 71 height 9
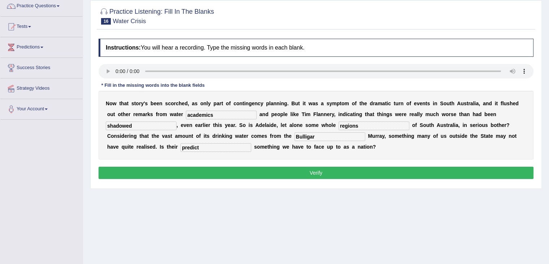
type input "predict"
click at [107, 123] on input "shadowed" at bounding box center [141, 125] width 71 height 9
click at [160, 124] on input "foreshadowed" at bounding box center [141, 125] width 71 height 9
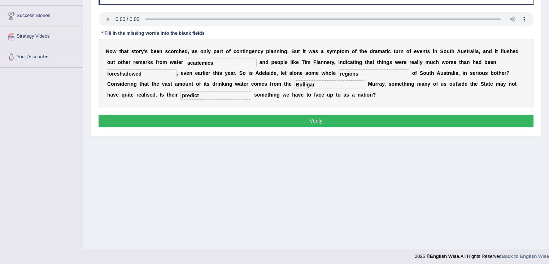
type input "foreshadowed"
click at [328, 83] on input "Bulligar" at bounding box center [330, 84] width 71 height 9
type input "Beleaguered"
click at [202, 95] on input "predict" at bounding box center [216, 95] width 71 height 9
type input "p"
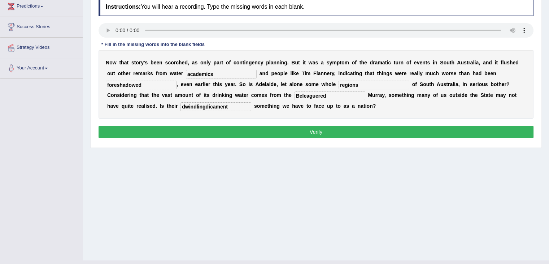
scroll to position [101, 0]
type input "dwindlingdicament"
click at [300, 94] on input "Beleaguered" at bounding box center [330, 95] width 71 height 9
type input "beleaguered"
click at [235, 103] on input "dwindlingdicament" at bounding box center [216, 106] width 71 height 9
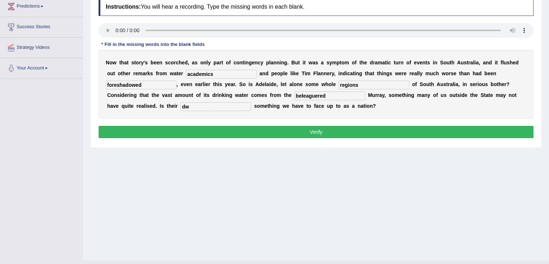
type input "d"
type input "predicament"
click at [313, 128] on button "Verify" at bounding box center [316, 132] width 435 height 12
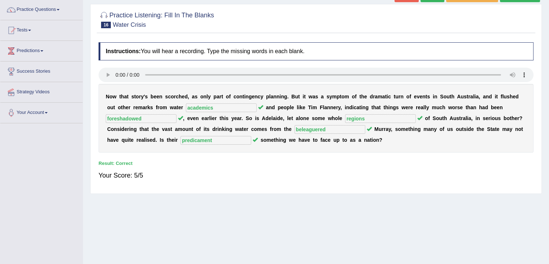
scroll to position [57, 0]
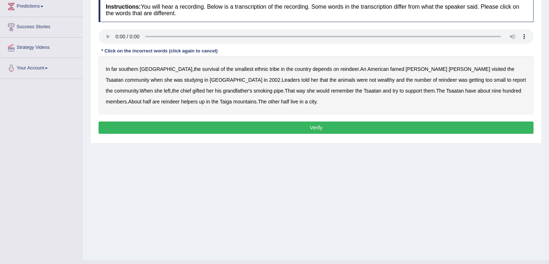
scroll to position [96, 0]
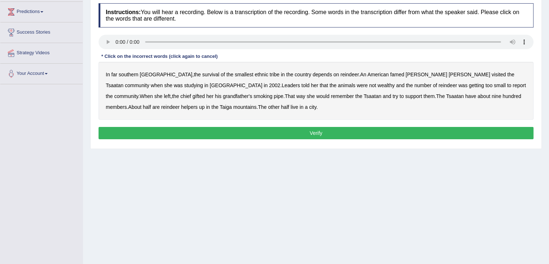
click at [129, 70] on div "In far southern [GEOGRAPHIC_DATA] , the survival of the smallest ethnic tribe i…" at bounding box center [316, 91] width 435 height 58
click at [129, 74] on b "southern" at bounding box center [128, 74] width 19 height 6
click at [270, 72] on b "tribe" at bounding box center [275, 74] width 10 height 6
click at [378, 85] on b "wealthy" at bounding box center [386, 85] width 17 height 6
click at [513, 84] on b "report" at bounding box center [519, 85] width 13 height 6
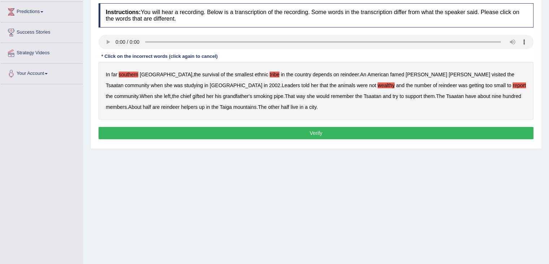
click at [205, 93] on b "gifted" at bounding box center [198, 96] width 12 height 6
click at [405, 96] on b "support" at bounding box center [413, 96] width 17 height 6
click at [492, 94] on b "nine" at bounding box center [496, 96] width 9 height 6
click at [309, 105] on b "city" at bounding box center [312, 107] width 7 height 6
click at [390, 73] on b "famed" at bounding box center [397, 74] width 14 height 6
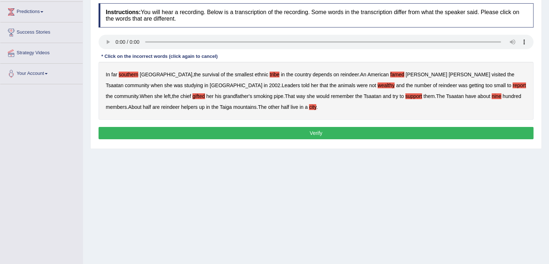
click at [198, 104] on b "helpers" at bounding box center [189, 107] width 17 height 6
click at [314, 134] on button "Verify" at bounding box center [316, 133] width 435 height 12
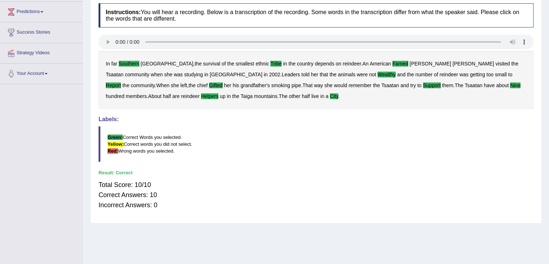
scroll to position [0, 0]
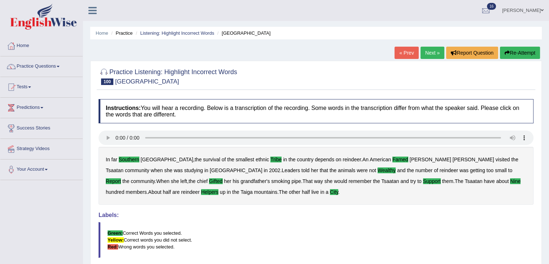
click at [429, 49] on link "Next »" at bounding box center [433, 53] width 24 height 12
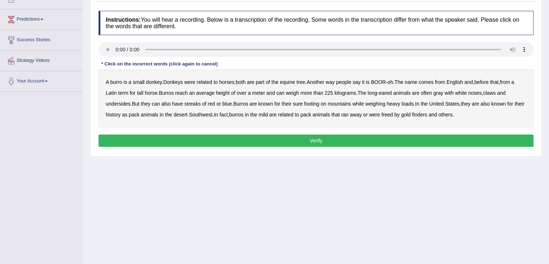
click at [301, 80] on b "tree" at bounding box center [300, 82] width 9 height 6
click at [457, 80] on b "English" at bounding box center [455, 82] width 17 height 6
click at [142, 90] on b "tall" at bounding box center [140, 93] width 6 height 6
click at [492, 91] on b "claws" at bounding box center [489, 93] width 13 height 6
click at [194, 103] on b "streaks" at bounding box center [192, 104] width 16 height 6
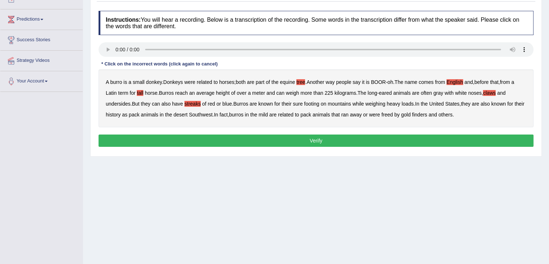
click at [379, 105] on div "A burro is a small donkey . Donkeys were related to horses ; both are part of t…" at bounding box center [316, 98] width 435 height 58
click at [377, 102] on b "weighing" at bounding box center [375, 104] width 20 height 6
click at [268, 114] on b "mild" at bounding box center [263, 115] width 9 height 6
click at [427, 114] on b "finders" at bounding box center [419, 115] width 15 height 6
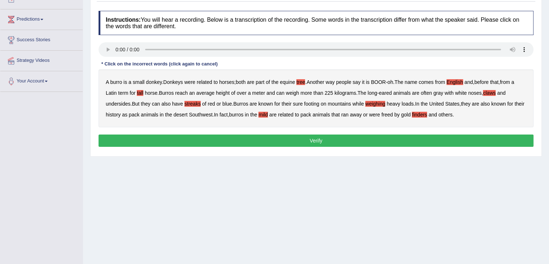
click at [489, 101] on b "also" at bounding box center [485, 104] width 9 height 6
click at [393, 114] on b "freed" at bounding box center [388, 115] width 12 height 6
click at [393, 115] on b "freed" at bounding box center [388, 115] width 12 height 6
click at [192, 83] on b "were" at bounding box center [189, 82] width 11 height 6
click at [201, 136] on button "Verify" at bounding box center [316, 140] width 435 height 12
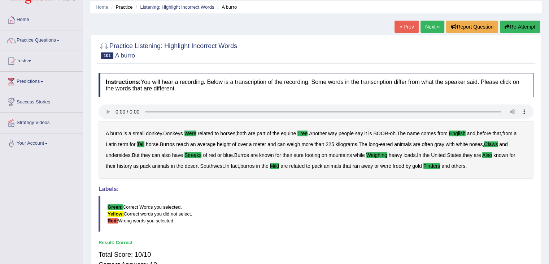
scroll to position [25, 0]
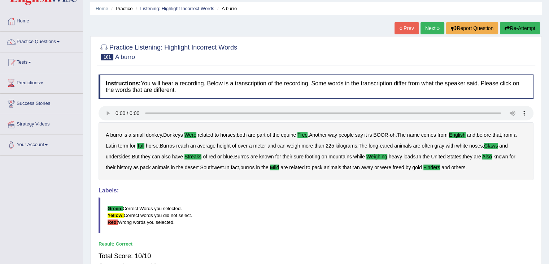
click at [426, 29] on link "Next »" at bounding box center [433, 28] width 24 height 12
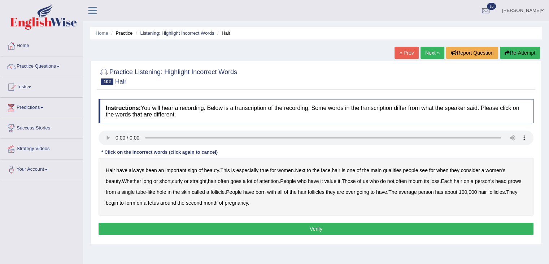
click at [426, 49] on link "Next »" at bounding box center [433, 53] width 24 height 12
click at [427, 52] on link "Next »" at bounding box center [433, 53] width 24 height 12
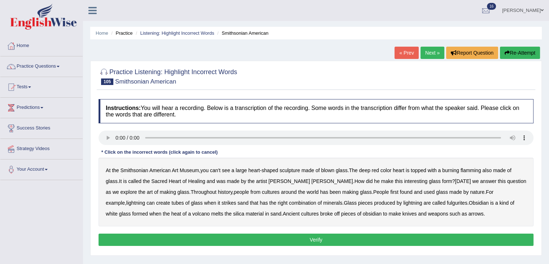
click at [409, 51] on link "« Prev" at bounding box center [407, 53] width 24 height 12
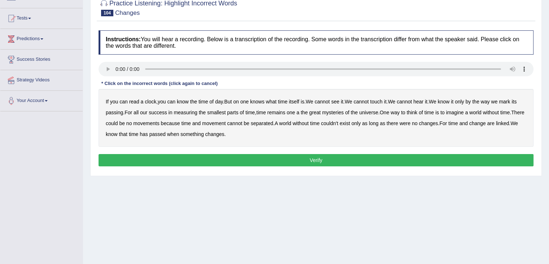
scroll to position [69, 0]
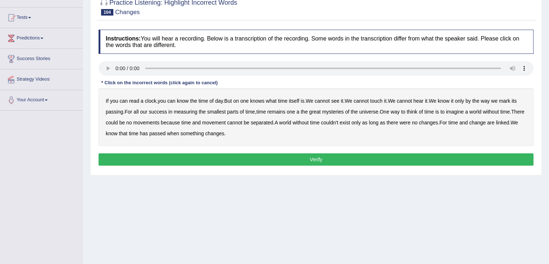
click at [338, 122] on b "couldn't" at bounding box center [329, 123] width 17 height 6
click at [390, 134] on div "If you can read a clock , you can know the time of day . But on one knows what …" at bounding box center [316, 117] width 435 height 58
click at [299, 111] on b "a" at bounding box center [297, 112] width 3 height 6
click at [517, 100] on b "its" at bounding box center [514, 101] width 5 height 6
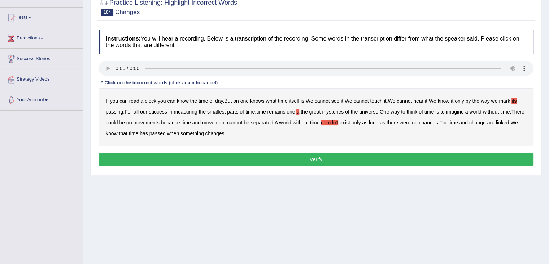
click at [517, 100] on b "its" at bounding box center [514, 101] width 5 height 6
click at [239, 101] on b "on" at bounding box center [236, 101] width 6 height 6
click at [427, 110] on div "If you can read a clock , you can know the time of day . But on one knows what …" at bounding box center [316, 117] width 435 height 58
click at [423, 112] on b "of" at bounding box center [421, 112] width 4 height 6
click at [154, 122] on b "movements" at bounding box center [146, 123] width 26 height 6
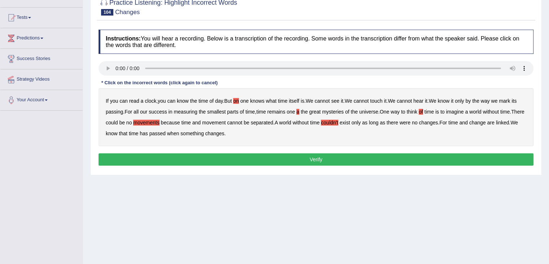
click at [241, 159] on button "Verify" at bounding box center [316, 159] width 435 height 12
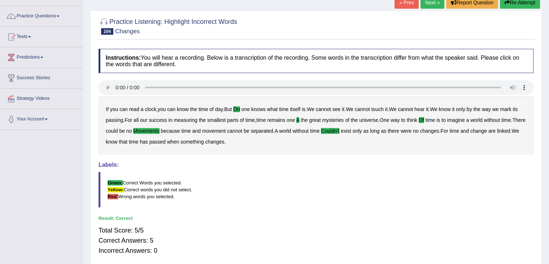
scroll to position [0, 0]
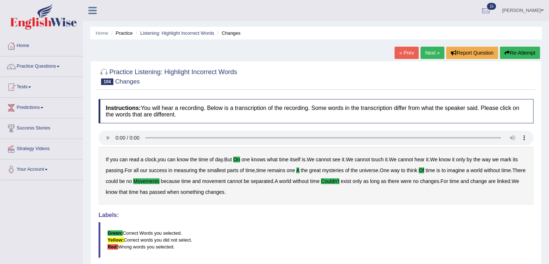
click at [434, 49] on link "Next »" at bounding box center [433, 53] width 24 height 12
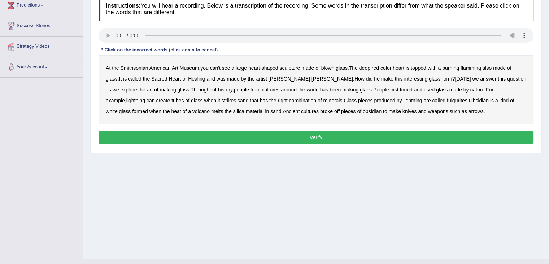
scroll to position [94, 0]
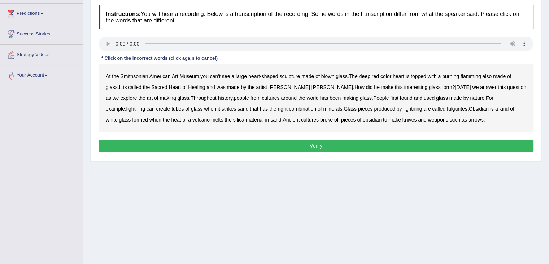
click at [215, 75] on b "can't" at bounding box center [215, 76] width 10 height 6
click at [163, 87] on b "Sacred" at bounding box center [159, 87] width 16 height 6
click at [320, 96] on b "has" at bounding box center [324, 98] width 8 height 6
click at [118, 117] on b "white" at bounding box center [112, 120] width 12 height 6
click at [163, 84] on b "Sacred" at bounding box center [159, 87] width 16 height 6
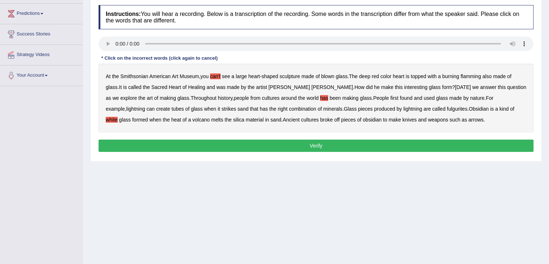
click at [212, 74] on b "can't" at bounding box center [215, 76] width 10 height 6
click at [218, 77] on b "can't" at bounding box center [215, 76] width 10 height 6
click at [162, 87] on b "Sacred" at bounding box center [159, 87] width 16 height 6
click at [160, 88] on b "Sacred" at bounding box center [159, 87] width 16 height 6
click at [388, 73] on b "color" at bounding box center [386, 76] width 11 height 6
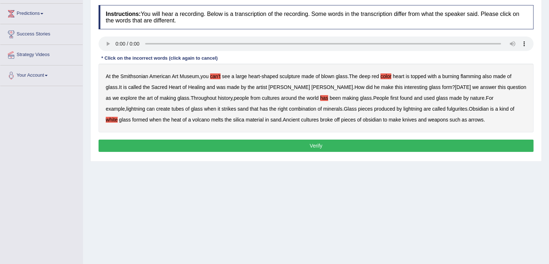
click at [472, 75] on b "flamming" at bounding box center [471, 76] width 21 height 6
click at [443, 143] on button "Verify" at bounding box center [316, 145] width 435 height 12
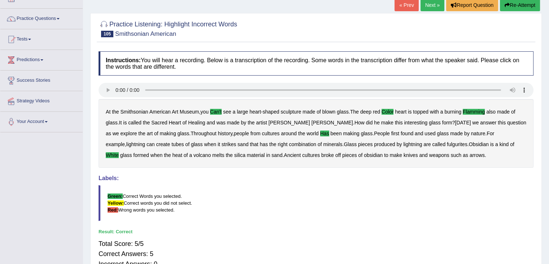
scroll to position [0, 0]
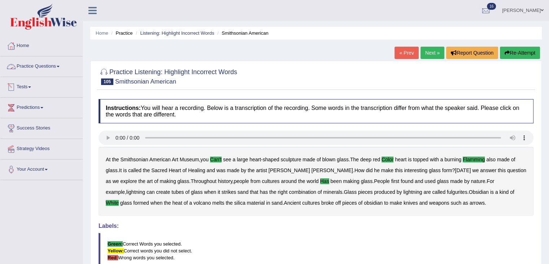
click at [53, 72] on link "Practice Questions" at bounding box center [41, 65] width 82 height 18
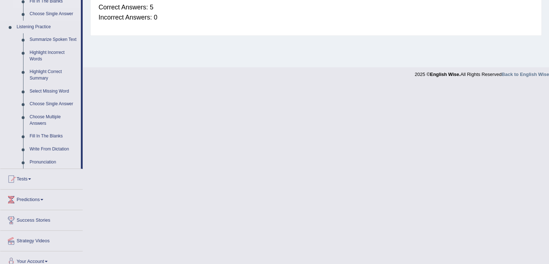
scroll to position [294, 0]
click at [51, 151] on link "Write From Dictation" at bounding box center [53, 148] width 55 height 13
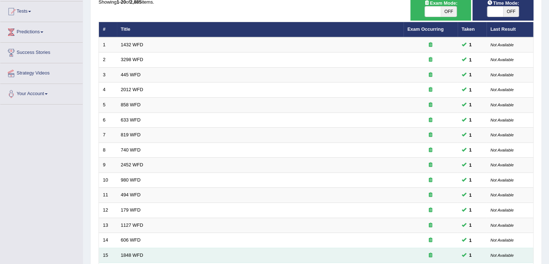
scroll to position [78, 0]
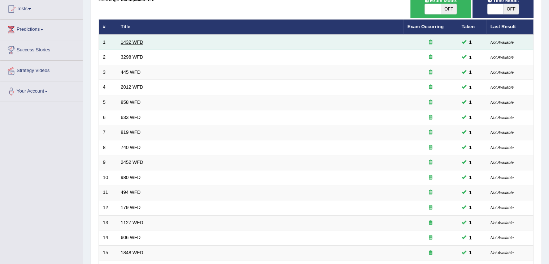
click at [132, 39] on link "1432 WFD" at bounding box center [132, 41] width 22 height 5
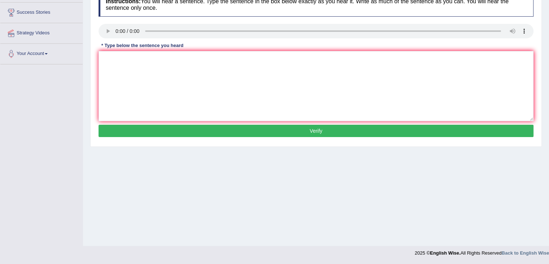
click at [148, 66] on div "Instructions: You will hear a sentence. Type the sentence in the box below exac…" at bounding box center [316, 66] width 439 height 154
click at [148, 66] on textarea at bounding box center [316, 86] width 435 height 70
click at [126, 64] on textarea at bounding box center [316, 86] width 435 height 70
click at [107, 58] on textarea "more physical activity will be benefical to your health." at bounding box center [316, 86] width 435 height 70
click at [167, 57] on textarea "More physical activity will be benefical to your health." at bounding box center [316, 86] width 435 height 70
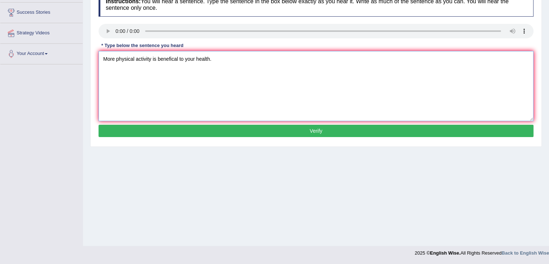
click at [244, 70] on textarea "More physical activity is benefical to your health." at bounding box center [316, 86] width 435 height 70
type textarea "More physical activity is benefical to your health."
click at [360, 130] on button "Verify" at bounding box center [316, 131] width 435 height 12
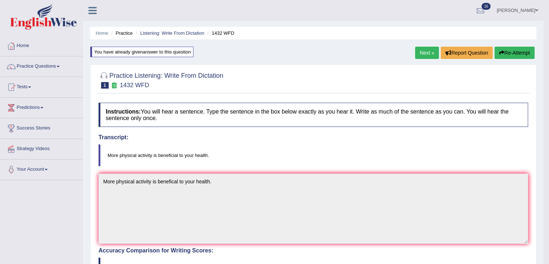
click at [374, 68] on div "Practice Listening: Write From Dictation 1 1432 WFD Instructions: You will hear…" at bounding box center [313, 255] width 446 height 383
click at [422, 52] on link "Next »" at bounding box center [427, 53] width 24 height 12
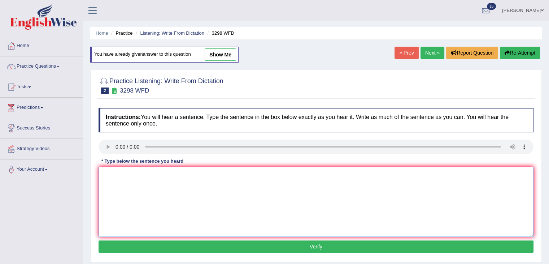
click at [136, 177] on textarea at bounding box center [316, 201] width 435 height 70
click at [122, 175] on textarea "Animal hehavior appers similar but distinct aspects compare with humans." at bounding box center [316, 201] width 435 height 70
type textarea "Animal behavior appers similar but distinct aspects compare with humans."
click at [158, 173] on textarea "Animal behavior appers similar but distinct aspects compare with humans." at bounding box center [316, 201] width 435 height 70
click at [310, 175] on textarea "Animal behavior appers to contain both similar but distinct aspects compare wit…" at bounding box center [316, 201] width 435 height 70
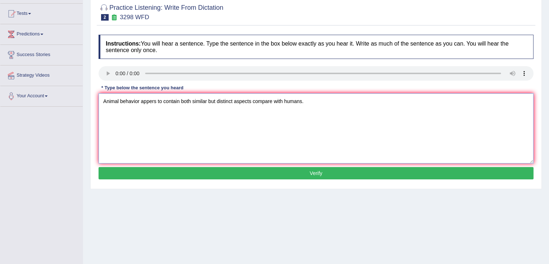
scroll to position [74, 0]
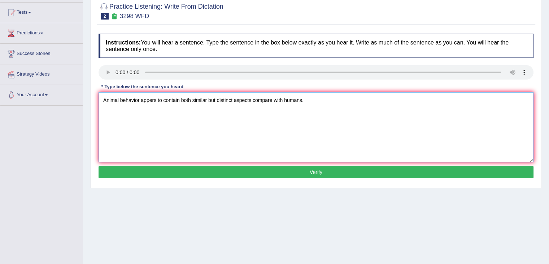
click at [207, 101] on textarea "Animal behavior appers to contain both similar but distinct aspects compare wit…" at bounding box center [316, 127] width 435 height 70
click at [293, 96] on textarea "Animal behavior appers to contain both similar and but distinct aspects compare…" at bounding box center [316, 127] width 435 height 70
click at [362, 95] on textarea "Animal behavior appers to contain both similar and but distinct aspects compare…" at bounding box center [316, 127] width 435 height 70
click at [260, 98] on textarea "Animal behavior appers to contain both similar and but distinct aspects compare…" at bounding box center [316, 127] width 435 height 70
click at [313, 96] on textarea "Animal behavior appers to contain both similar and but distinct aspects to comp…" at bounding box center [316, 127] width 435 height 70
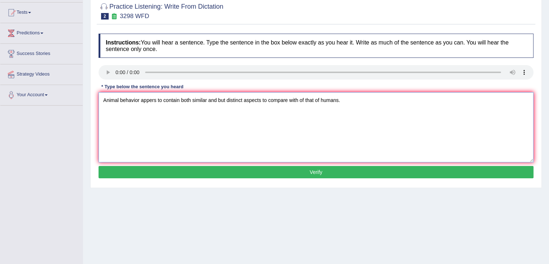
click at [372, 101] on textarea "Animal behavior appers to contain both similar and but distinct aspects to comp…" at bounding box center [316, 127] width 435 height 70
click at [139, 99] on textarea "Animal behavior appers to contain both similar and but distinct aspects to comp…" at bounding box center [316, 127] width 435 height 70
click at [372, 104] on textarea "Animal behaviour appers to contain both similar and but distinct aspects to com…" at bounding box center [316, 127] width 435 height 70
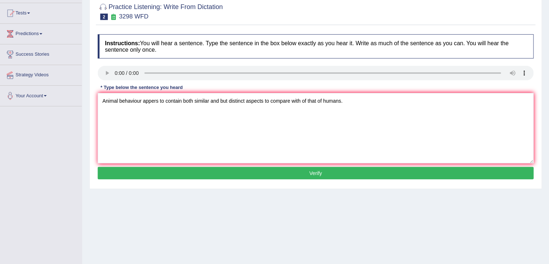
scroll to position [74, 0]
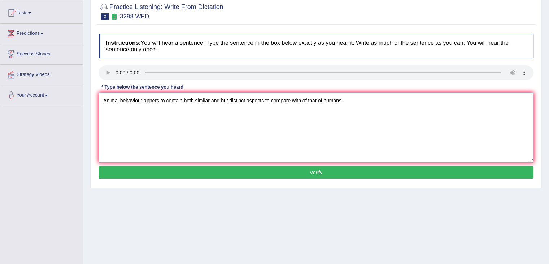
click at [139, 97] on textarea "Animal behaviour appers to contain both similar and but distinct aspects to com…" at bounding box center [316, 127] width 435 height 70
click at [378, 119] on textarea "Animal behavior appers to contain both similar and but distinct aspects to comp…" at bounding box center [316, 127] width 435 height 70
click at [436, 207] on div "Home Practice Listening: Write From Dictation 3298 WFD You have already given a…" at bounding box center [316, 106] width 466 height 361
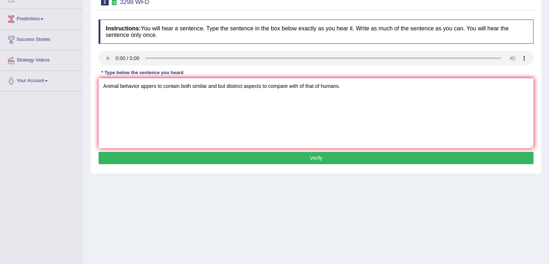
scroll to position [91, 0]
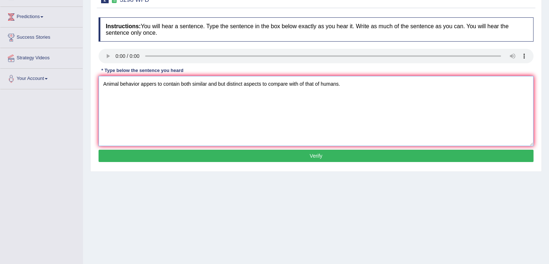
click at [136, 83] on textarea "Animal behavior appers to contain both similar and but distinct aspects to comp…" at bounding box center [316, 111] width 435 height 70
click at [378, 83] on textarea "Animal behaviour appers to contain both similar and but distinct aspects to com…" at bounding box center [316, 111] width 435 height 70
click at [143, 83] on textarea "Animal behaviour appers to contain both similar and but distinct aspects to com…" at bounding box center [316, 111] width 435 height 70
type textarea "Animal behaviour behavior appers to contain both similar and but distinct aspec…"
click at [268, 156] on button "Verify" at bounding box center [316, 155] width 435 height 12
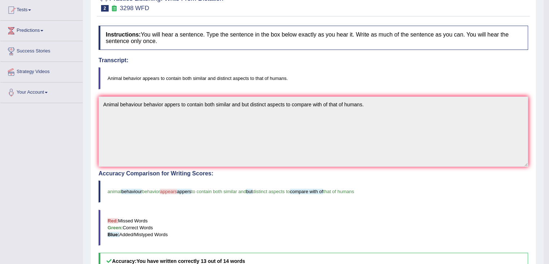
scroll to position [206, 0]
